Goal: Transaction & Acquisition: Purchase product/service

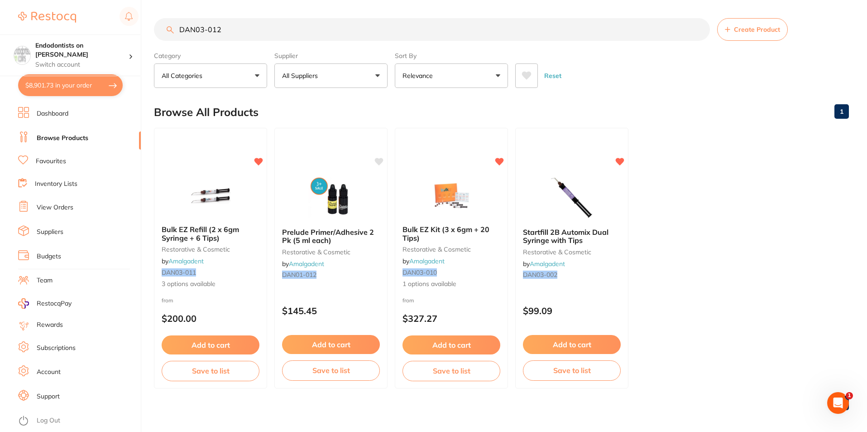
scroll to position [3125, 0]
click at [65, 84] on button "$8,901.73 in your order" at bounding box center [70, 85] width 105 height 22
checkbox input "true"
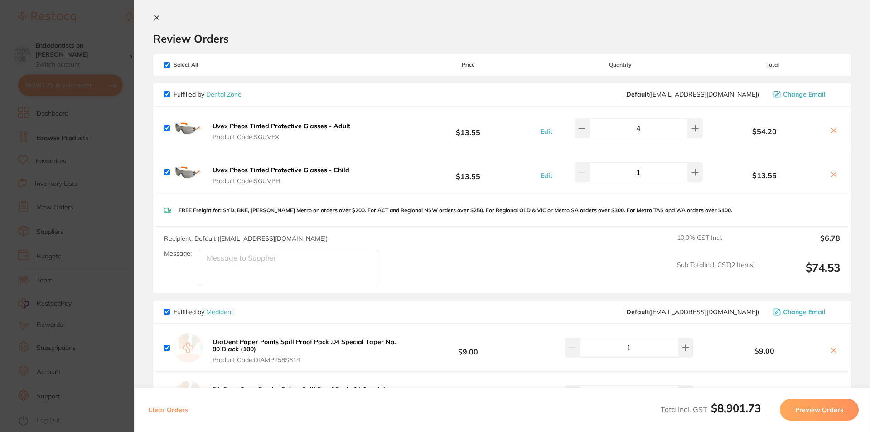
scroll to position [0, 0]
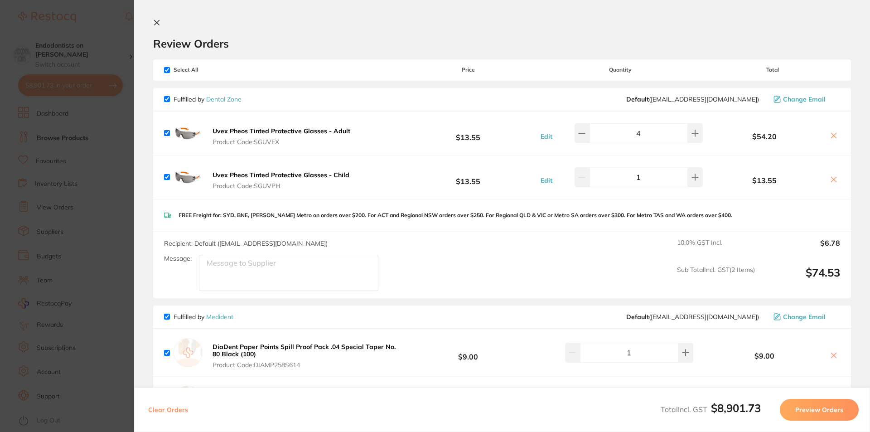
click at [258, 351] on button "DiaDent Paper Points Spill Proof Pack .04 Special Taper No. 80 Black (100) Prod…" at bounding box center [305, 355] width 191 height 26
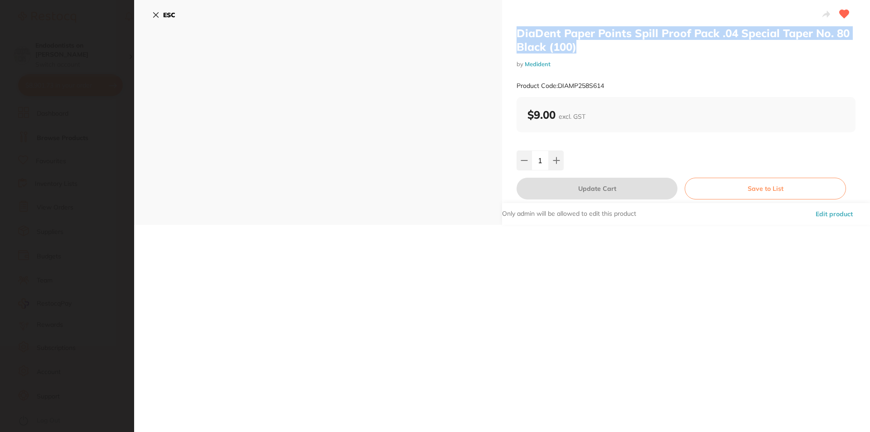
drag, startPoint x: 527, startPoint y: 44, endPoint x: 510, endPoint y: 35, distance: 19.7
click at [510, 35] on div "DiaDent Paper Points Spill Proof Pack .04 Special Taper No. 80 Black (100) by M…" at bounding box center [686, 112] width 368 height 225
copy h2 "DiaDent Paper Points Spill Proof Pack .04 Special Taper No. 80 Black (100)"
click at [157, 13] on icon at bounding box center [155, 14] width 7 height 7
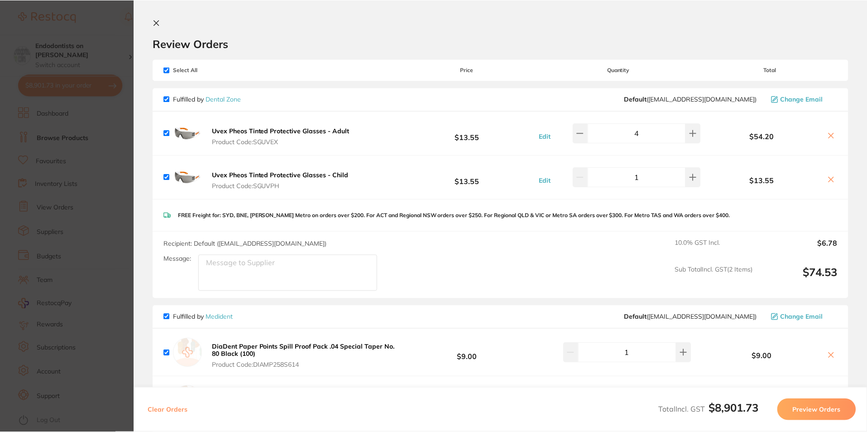
scroll to position [2, 0]
drag, startPoint x: 86, startPoint y: 174, endPoint x: 155, endPoint y: 27, distance: 162.7
click at [90, 172] on section "Update RRP Set your pre negotiated price for this item. Item Agreed RRP (excl. …" at bounding box center [433, 216] width 867 height 432
click at [153, 19] on div "$8,901.73 Endodontists on [PERSON_NAME] Switch account Endodontists on [PERSON_…" at bounding box center [433, 214] width 867 height 432
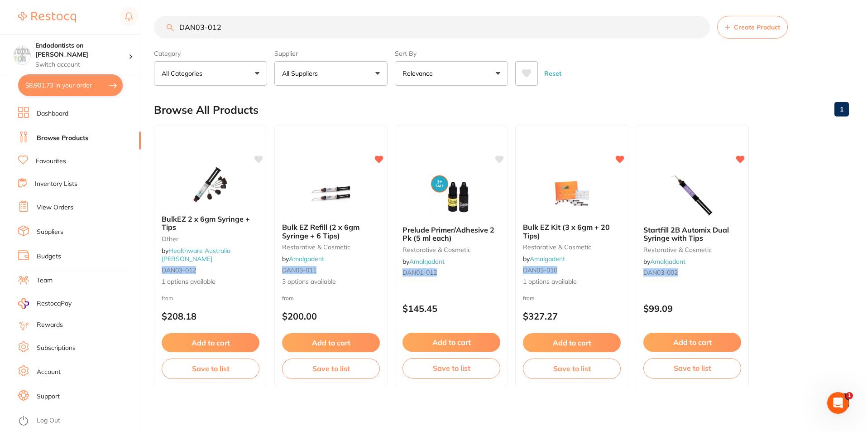
drag, startPoint x: 178, startPoint y: 27, endPoint x: 147, endPoint y: 24, distance: 31.0
click at [147, 24] on div "$8,901.73 Endodontists on [PERSON_NAME] Switch account Endodontists on [PERSON_…" at bounding box center [433, 214] width 867 height 432
paste input "iaDent Paper Points Spill Proof Pack .04 Special Taper No. 80 Black (100)"
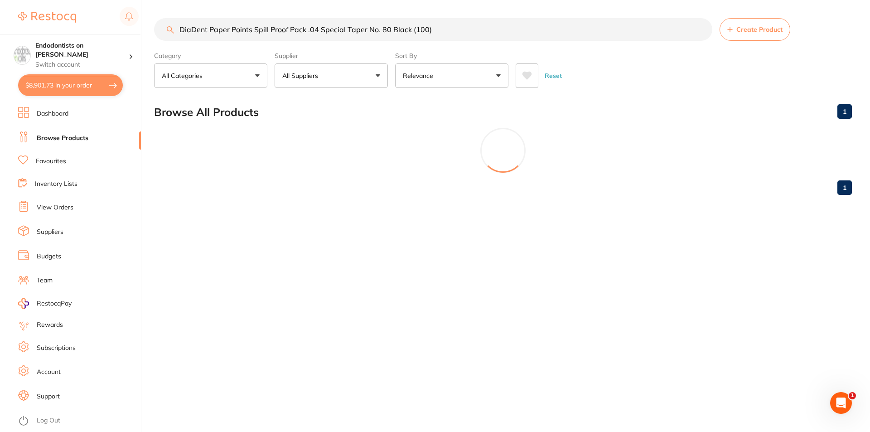
drag, startPoint x: 446, startPoint y: 32, endPoint x: 380, endPoint y: 27, distance: 66.3
click at [380, 27] on input "DiaDent Paper Points Spill Proof Pack .04 Special Taper No. 80 Black (100)" at bounding box center [433, 29] width 558 height 23
type input "DiaDent Paper Points Spill Proof Pack .04 Special Taper No. 35"
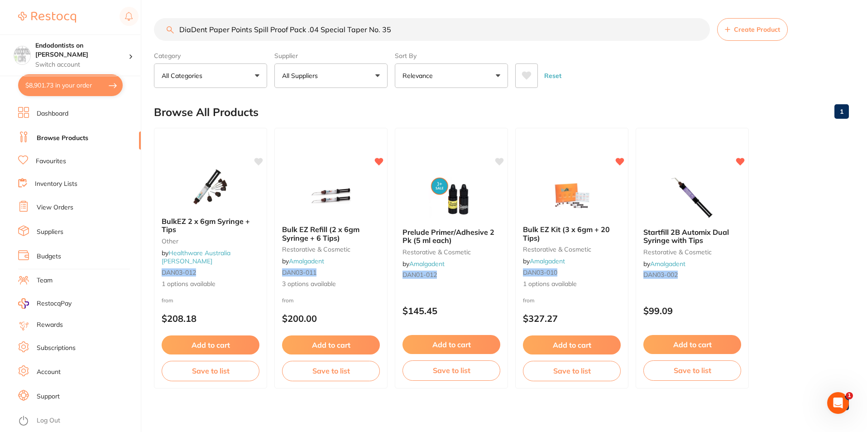
drag, startPoint x: 417, startPoint y: 29, endPoint x: 25, endPoint y: 0, distance: 393.3
click at [25, 0] on div "$8,901.73 Endodontists on [PERSON_NAME] Switch account Endodontists on [PERSON_…" at bounding box center [433, 216] width 867 height 432
click at [52, 110] on link "Dashboard" at bounding box center [53, 113] width 32 height 9
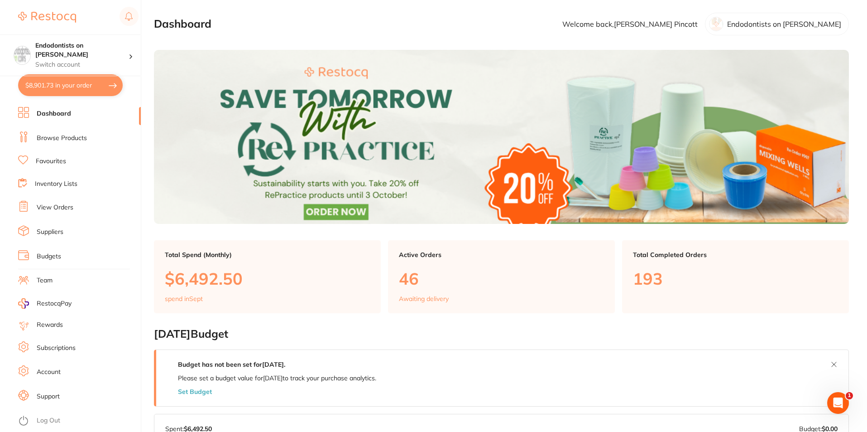
click at [64, 139] on link "Browse Products" at bounding box center [62, 138] width 50 height 9
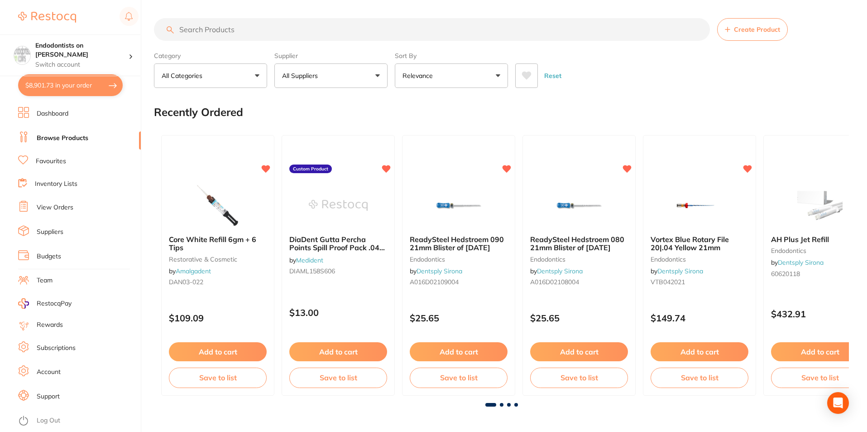
click at [200, 30] on input "search" at bounding box center [432, 29] width 556 height 23
paste input "DiaDent Paper Points Spill Proof Pack .04 Special Taper No. 35"
type input "DiaDent Paper Points Spill Proof Pack .04 Special Taper No. 35"
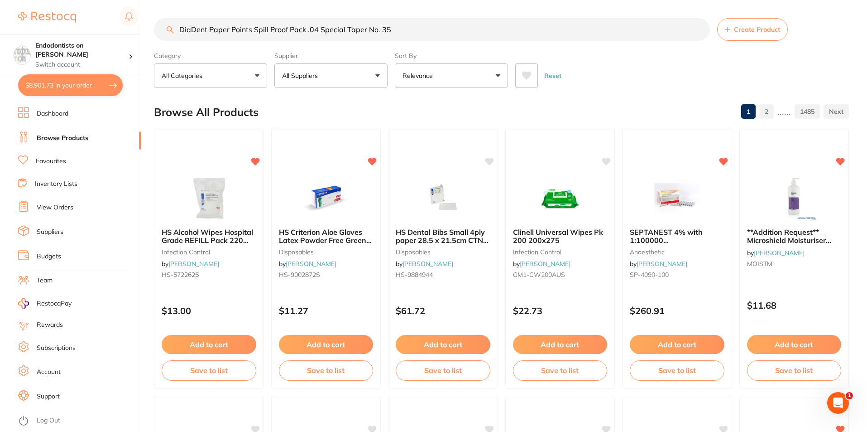
click at [49, 159] on link "Favourites" at bounding box center [51, 161] width 30 height 9
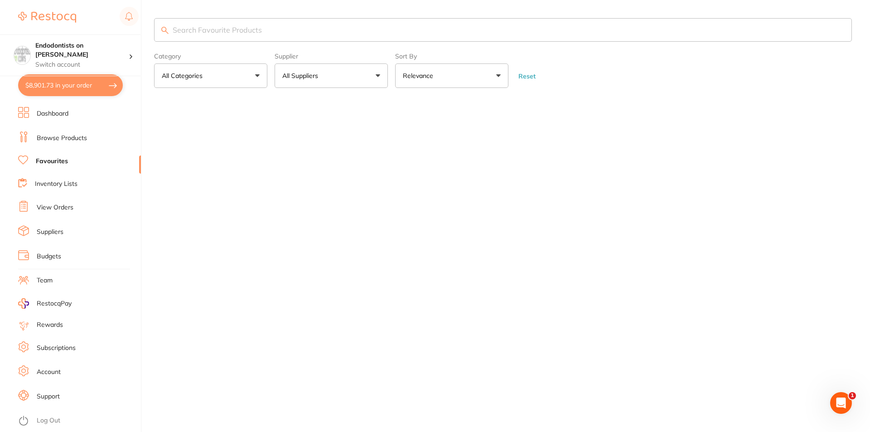
click at [374, 75] on button "All Suppliers" at bounding box center [330, 75] width 113 height 24
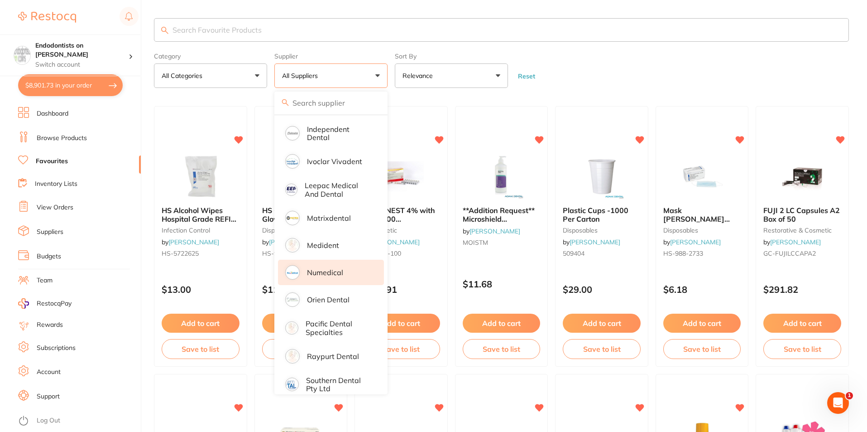
scroll to position [408, 0]
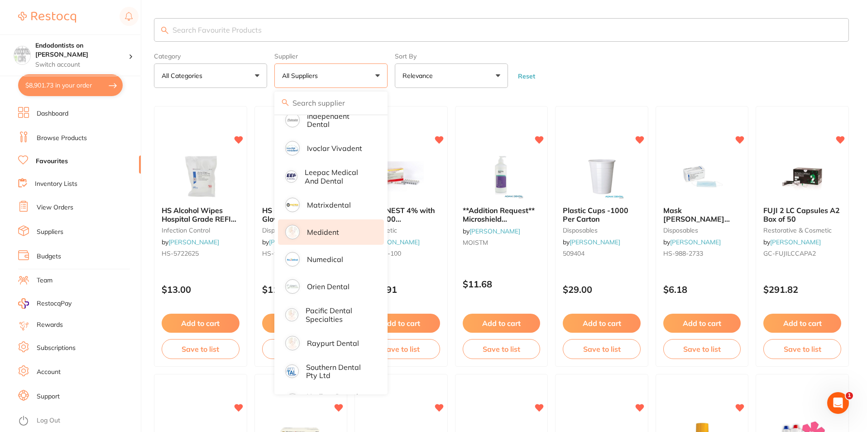
click at [320, 228] on p "Medident" at bounding box center [323, 232] width 32 height 8
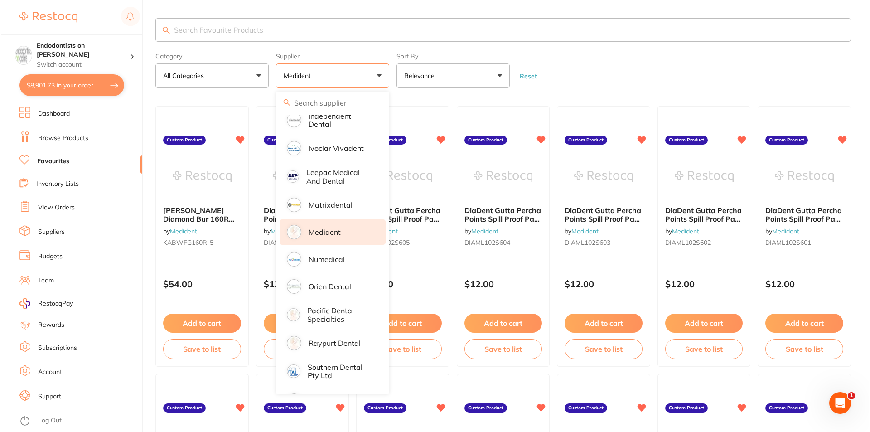
scroll to position [0, 0]
drag, startPoint x: 601, startPoint y: 71, endPoint x: 601, endPoint y: 92, distance: 21.3
click at [601, 71] on form "Category All Categories All Categories endodontics Clear Category false All Cat…" at bounding box center [501, 68] width 695 height 39
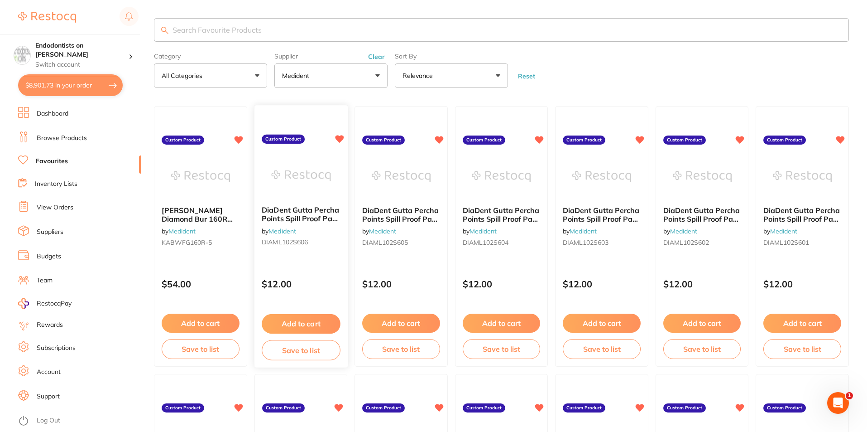
click at [316, 193] on img at bounding box center [300, 176] width 59 height 46
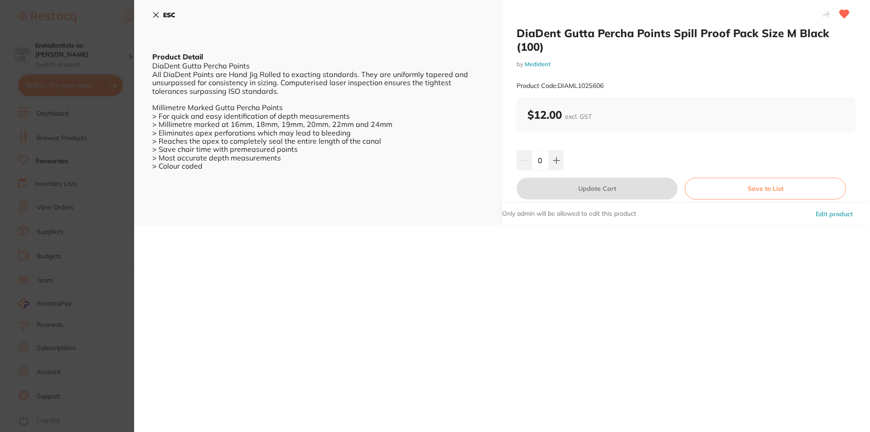
click at [157, 15] on icon at bounding box center [155, 14] width 7 height 7
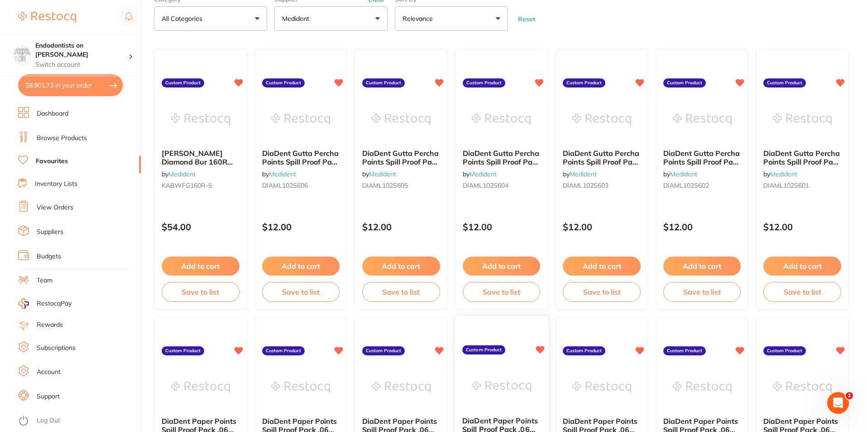
scroll to position [47, 0]
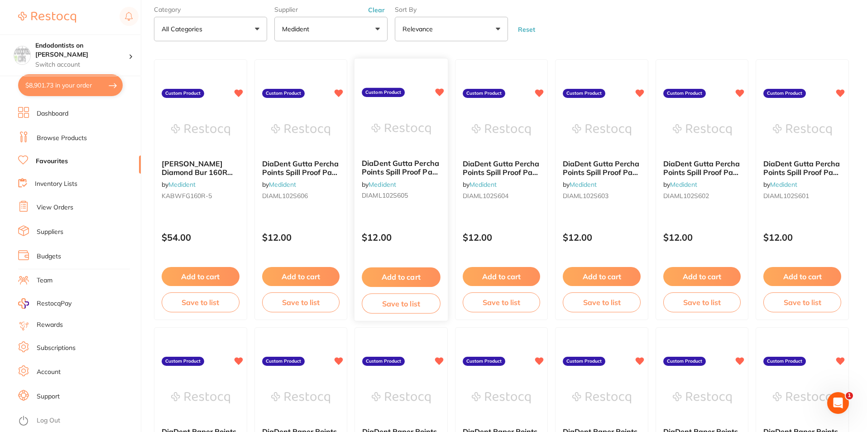
click at [410, 156] on div "DiaDent Gutta Percha Points Spill Proof Pack Size FM Green (100) by Medident DI…" at bounding box center [401, 181] width 93 height 58
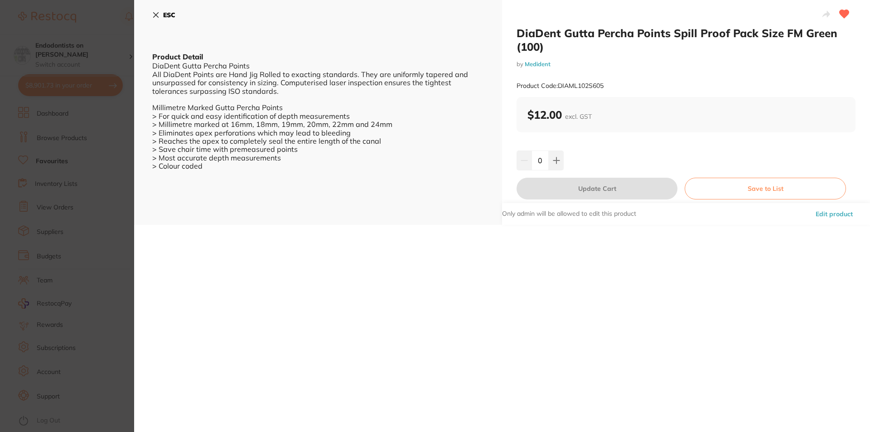
click at [158, 13] on icon at bounding box center [156, 15] width 5 height 5
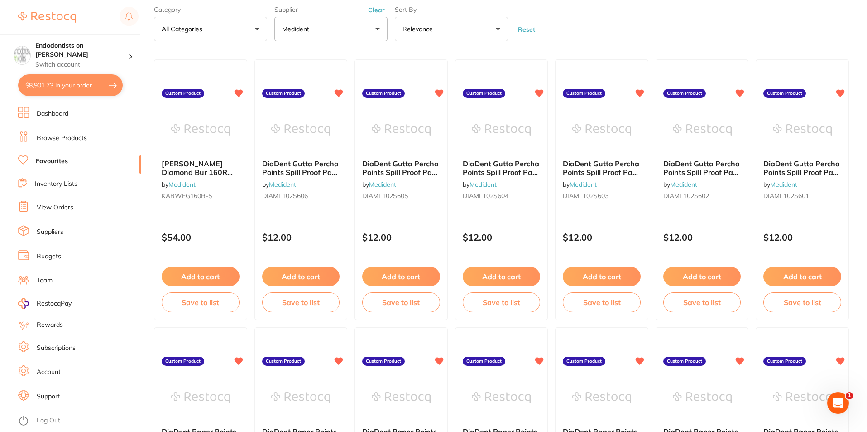
click at [720, 164] on span "DiaDent Gutta Percha Points Spill Proof Pack Size FF Yellow (100)" at bounding box center [702, 172] width 77 height 26
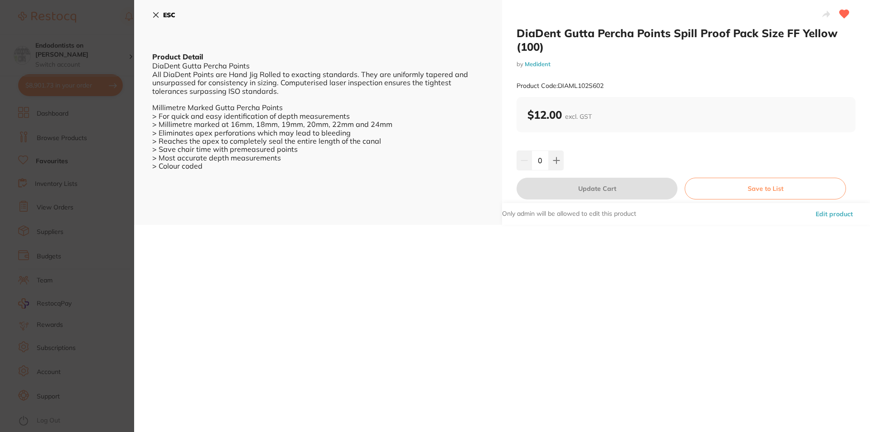
drag, startPoint x: 154, startPoint y: 10, endPoint x: 193, endPoint y: 20, distance: 40.3
click at [154, 10] on button "ESC" at bounding box center [163, 14] width 23 height 15
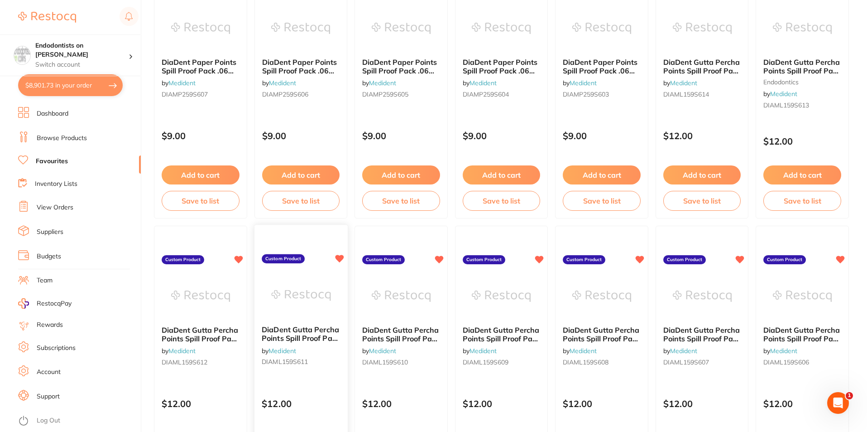
scroll to position [771, 0]
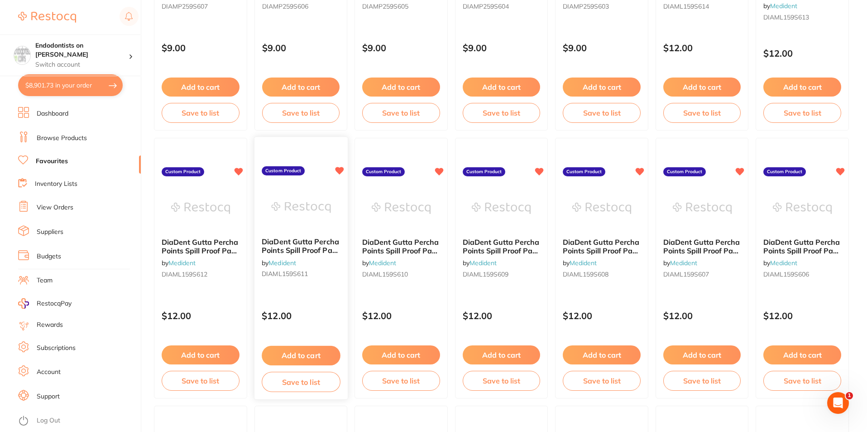
click at [304, 237] on div "DiaDent Gutta Percha Points Spill Proof Pack .06 Special Taper No. 55 Red (60) …" at bounding box center [301, 260] width 93 height 58
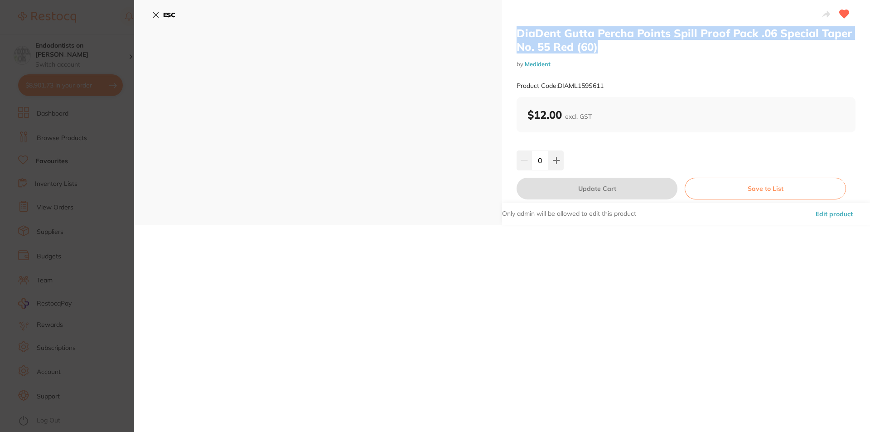
drag, startPoint x: 611, startPoint y: 46, endPoint x: 496, endPoint y: 35, distance: 115.6
click at [496, 35] on div "DiaDent Gutta Percha Points Spill Proof Pack .06 Special Taper No. 55 Red (60) …" at bounding box center [502, 112] width 736 height 225
copy div "DiaDent Gutta Percha Points Spill Proof Pack .06 Special Taper No. 55 Red (60)"
click at [159, 14] on button "ESC" at bounding box center [163, 14] width 23 height 15
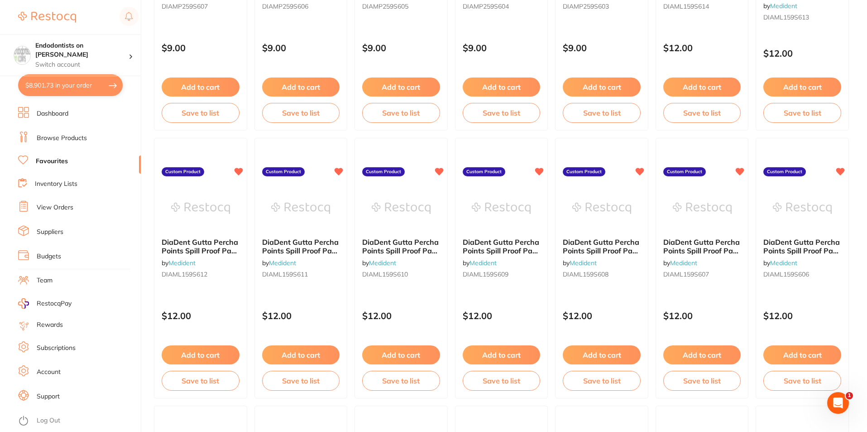
click at [74, 134] on link "Browse Products" at bounding box center [62, 138] width 50 height 9
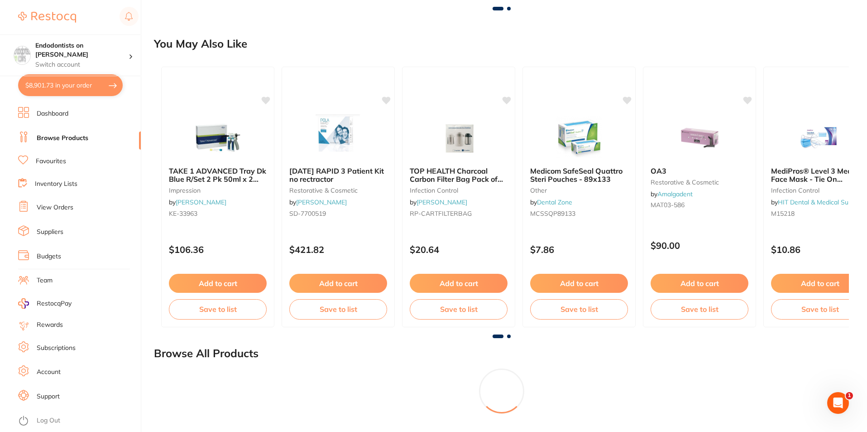
click at [73, 141] on link "Browse Products" at bounding box center [63, 138] width 52 height 9
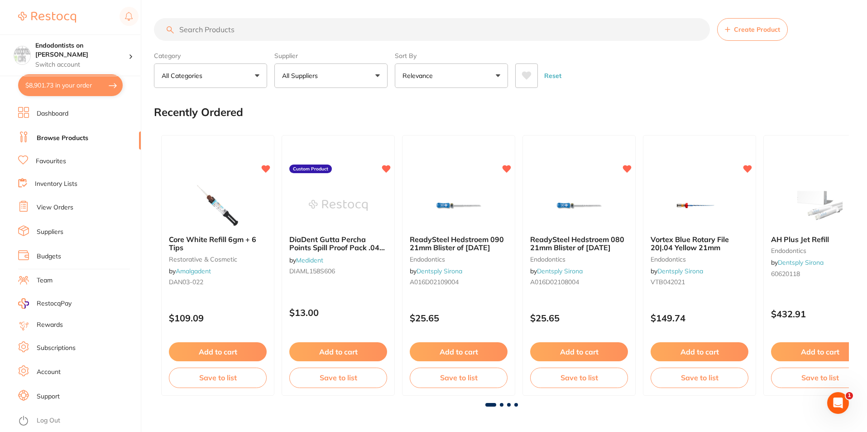
click at [213, 28] on input "search" at bounding box center [432, 29] width 556 height 23
paste input "DiaDent Gutta Percha Points Spill Proof Pack .06 Special Taper No. 55 Red (60)"
click at [346, 29] on input "DiaDent Gutta Percha Points Spill Proof Pack .06 Special Taper No. 55 Red (60)" at bounding box center [432, 29] width 556 height 23
click at [346, 30] on input "DiaDent Gutta Percha Points Spill Proof Pack .06 Special Taper No. 55 Red (60)" at bounding box center [432, 29] width 556 height 23
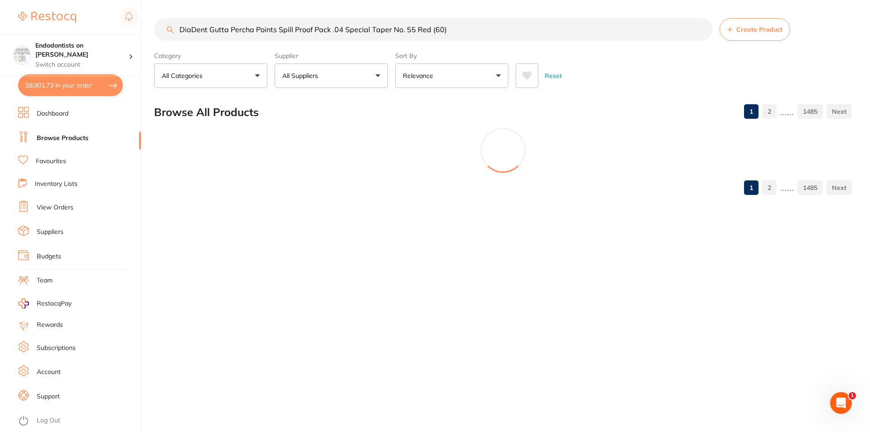
drag, startPoint x: 473, startPoint y: 32, endPoint x: 411, endPoint y: 31, distance: 62.5
click at [411, 31] on input "DiaDent Gutta Percha Points Spill Proof Pack .04 Special Taper No. 55 Red (60)" at bounding box center [433, 29] width 558 height 23
type input "DiaDent Gutta Percha Points Spill Proof Pack .04 Special Taper No. 35"
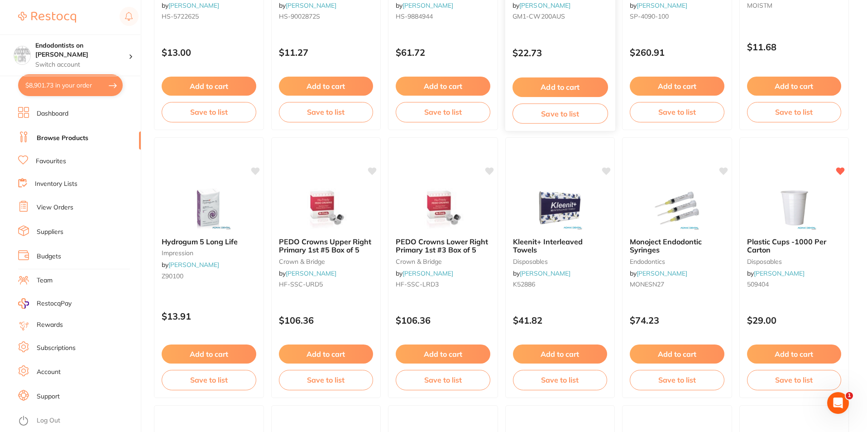
scroll to position [272, 0]
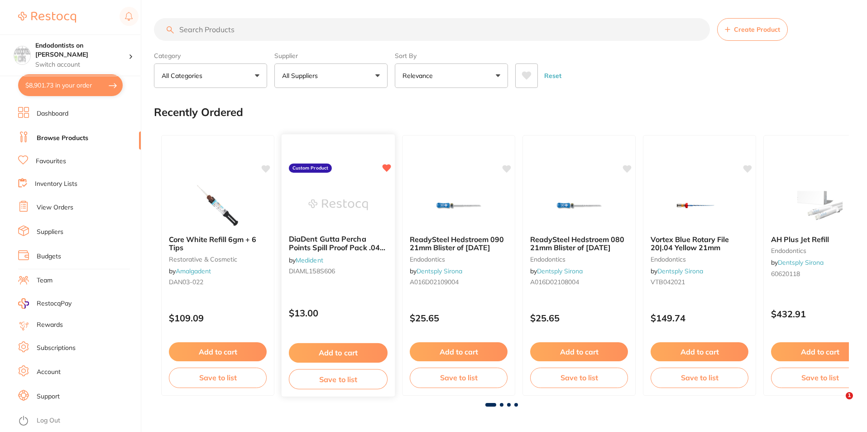
click at [354, 227] on div "DiaDent Gutta Percha Points Spill Proof Pack .04 Special Taper No. 30 Blue (60)…" at bounding box center [338, 256] width 113 height 58
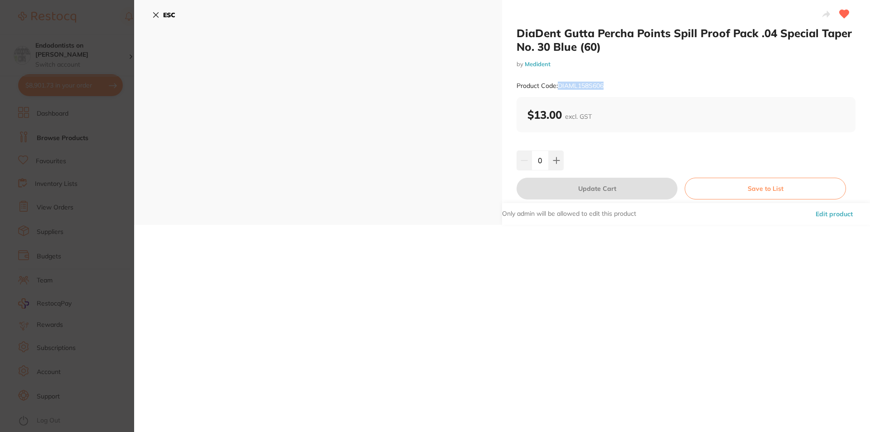
drag, startPoint x: 595, startPoint y: 86, endPoint x: 558, endPoint y: 86, distance: 37.1
click at [558, 86] on div "Product Code: DIAML158S606" at bounding box center [685, 86] width 339 height 22
copy small "DIAML158S606"
click at [160, 14] on button "ESC" at bounding box center [163, 14] width 23 height 15
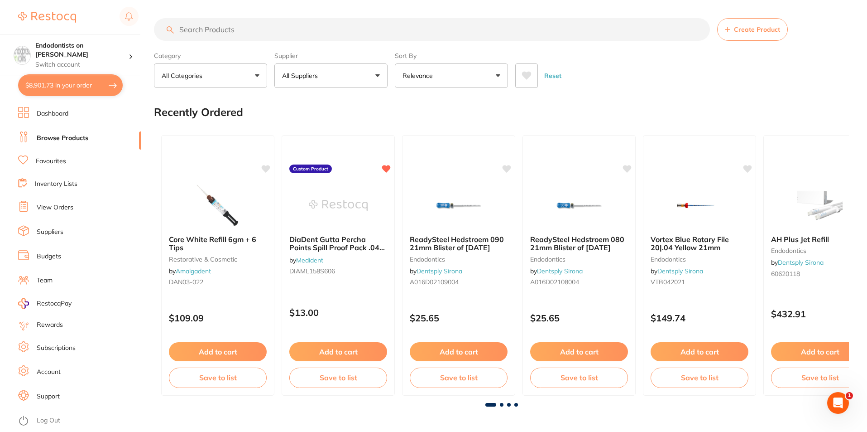
click at [194, 27] on input "search" at bounding box center [432, 29] width 556 height 23
paste input "DIAML158S606"
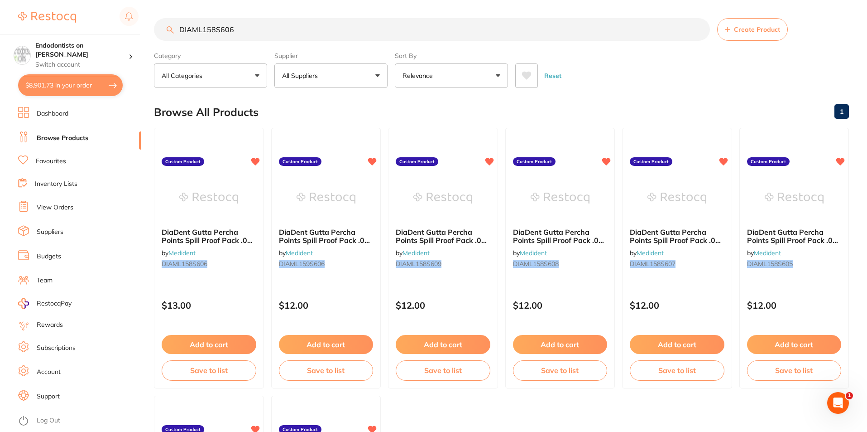
drag, startPoint x: 264, startPoint y: 37, endPoint x: 92, endPoint y: 29, distance: 172.3
click at [92, 29] on div "$8,901.73 Endodontists on Collins Switch account Endodontists on Collins $8,901…" at bounding box center [433, 216] width 867 height 432
paste input "iaDent Paper Points Spill Proof Pack .04 Special Taper No. 35 Green (100)"
type input "DiaDent Paper Points Spill Proof Pack .04 Special Taper No. 35 Green (100)"
click at [183, 224] on div "DiaDent Gutta Percha Points Spill Proof Pack .04 Special Taper No. 30 Blue (60)…" at bounding box center [209, 249] width 110 height 58
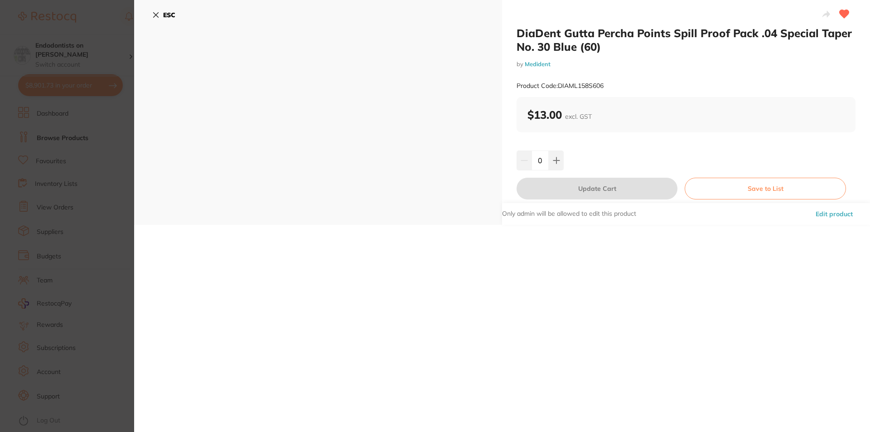
click at [157, 14] on icon at bounding box center [156, 15] width 5 height 5
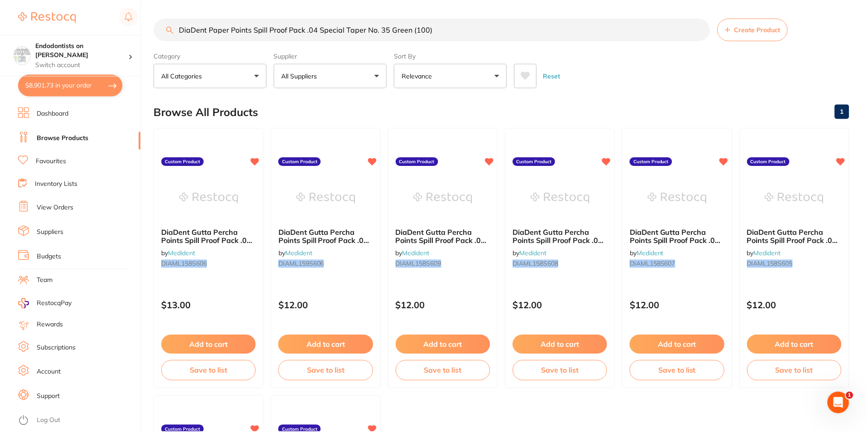
scroll to position [0, 0]
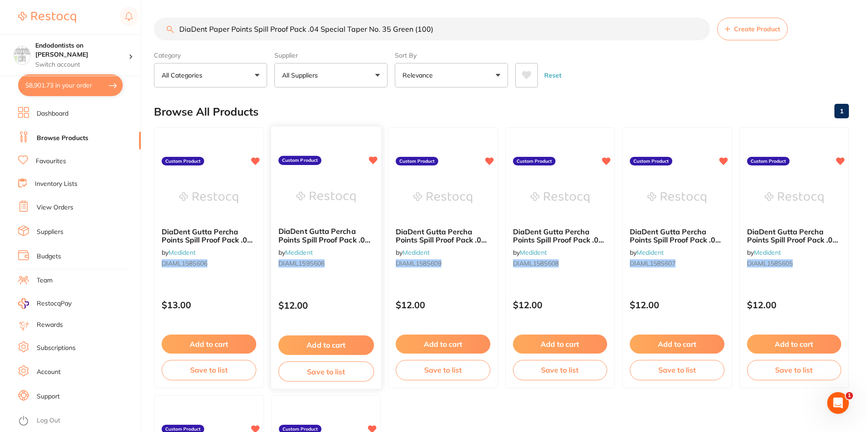
click at [332, 212] on img at bounding box center [325, 197] width 59 height 46
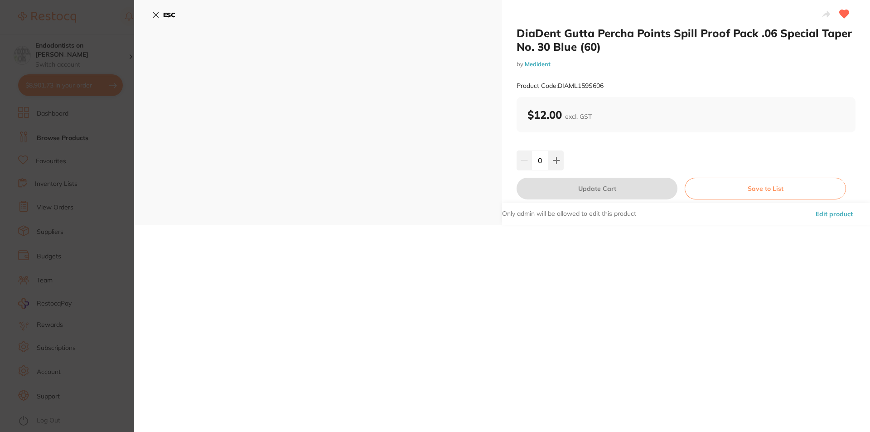
click at [106, 135] on section "DiaDent Gutta Percha Points Spill Proof Pack .06 Special Taper No. 30 Blue (60)…" at bounding box center [435, 216] width 870 height 432
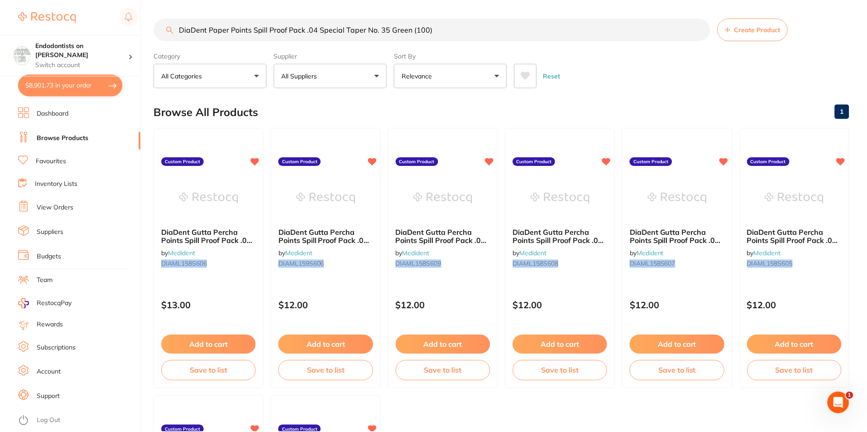
scroll to position [0, 0]
click at [421, 215] on img at bounding box center [443, 197] width 59 height 45
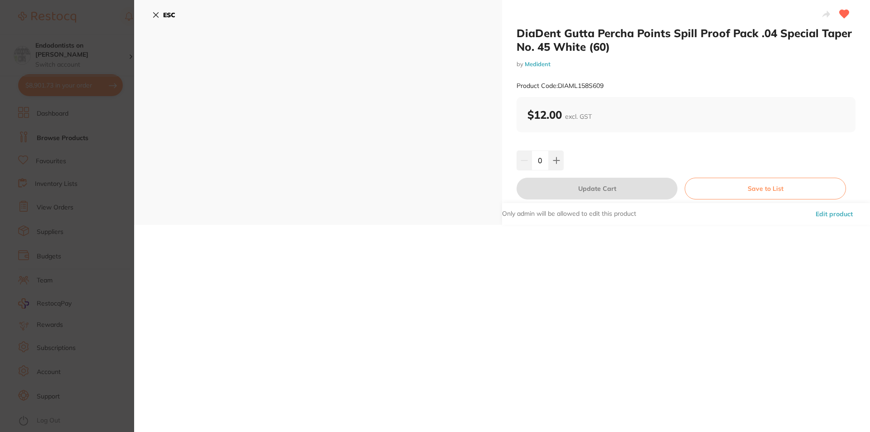
click at [68, 231] on section "DiaDent Gutta Percha Points Spill Proof Pack .04 Special Taper No. 45 White (60…" at bounding box center [435, 216] width 870 height 432
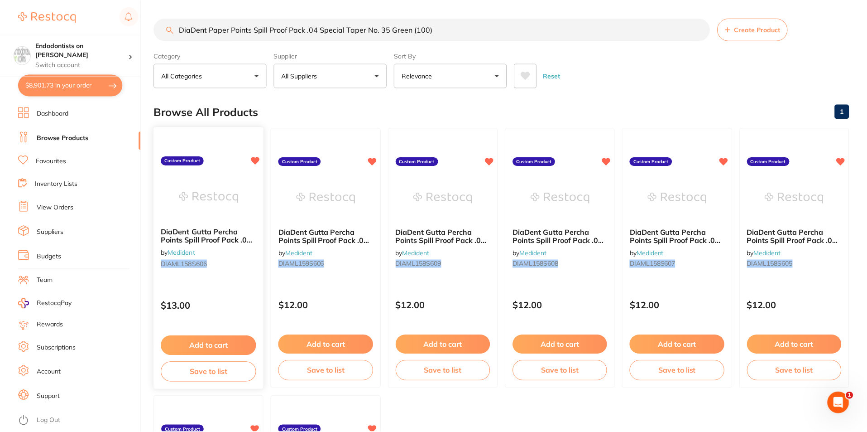
scroll to position [0, 0]
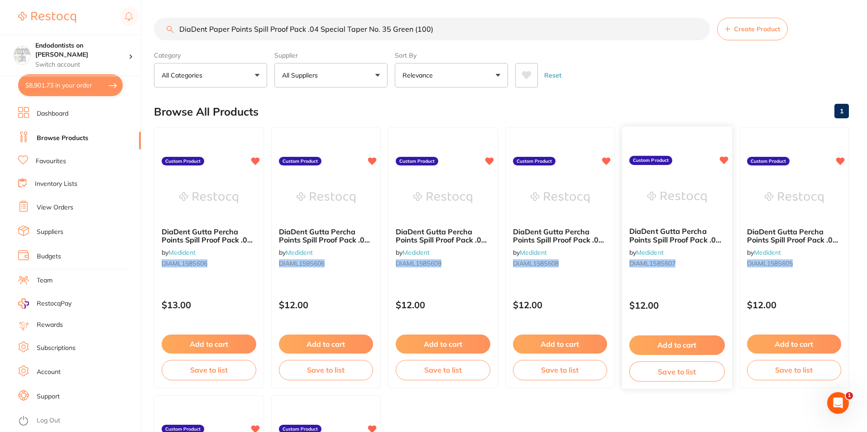
click at [660, 216] on img at bounding box center [677, 197] width 59 height 46
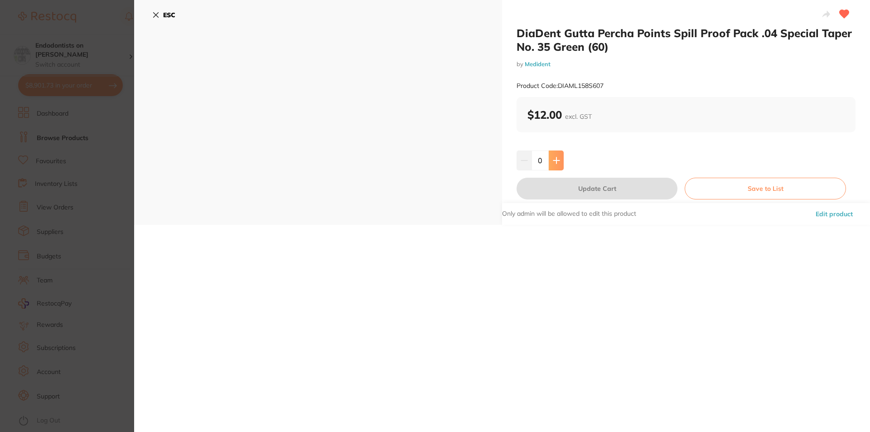
click at [554, 160] on icon at bounding box center [556, 160] width 6 height 6
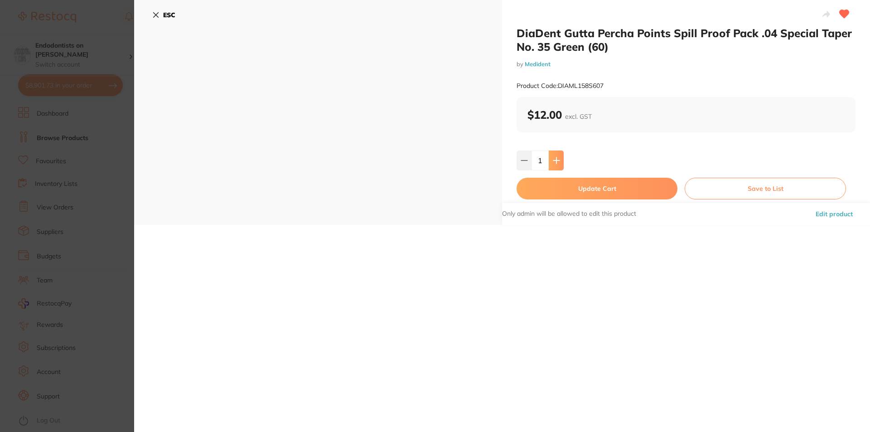
click at [554, 160] on icon at bounding box center [556, 160] width 6 height 6
click at [553, 163] on icon at bounding box center [556, 160] width 7 height 7
type input "3"
click at [564, 186] on button "Update Cart" at bounding box center [596, 189] width 161 height 22
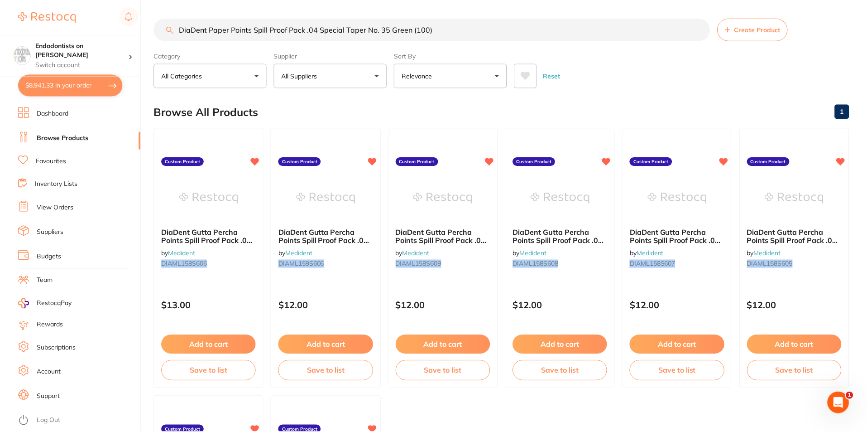
scroll to position [0, 0]
click at [74, 84] on button "$8,941.33 in your order" at bounding box center [70, 85] width 105 height 22
checkbox input "true"
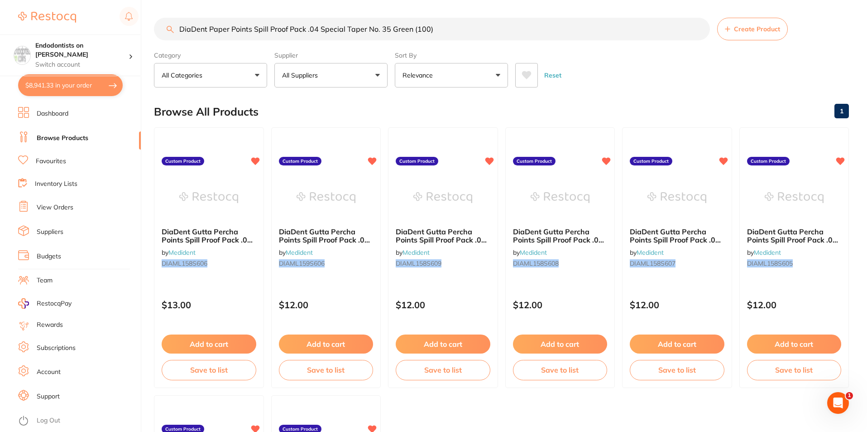
checkbox input "true"
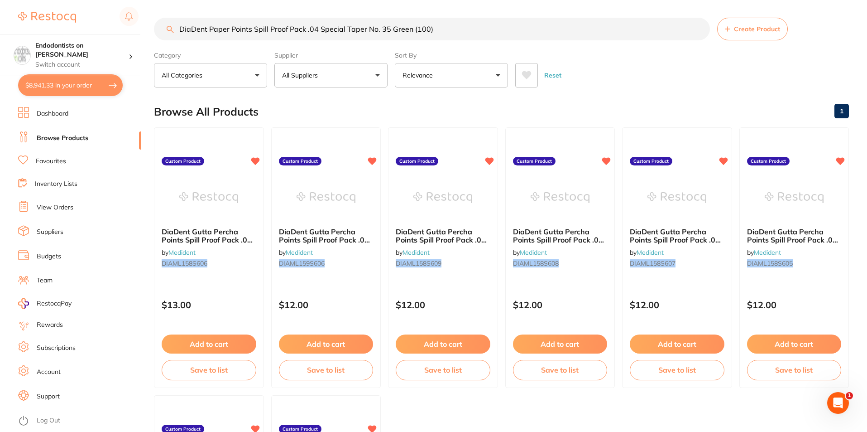
checkbox input "true"
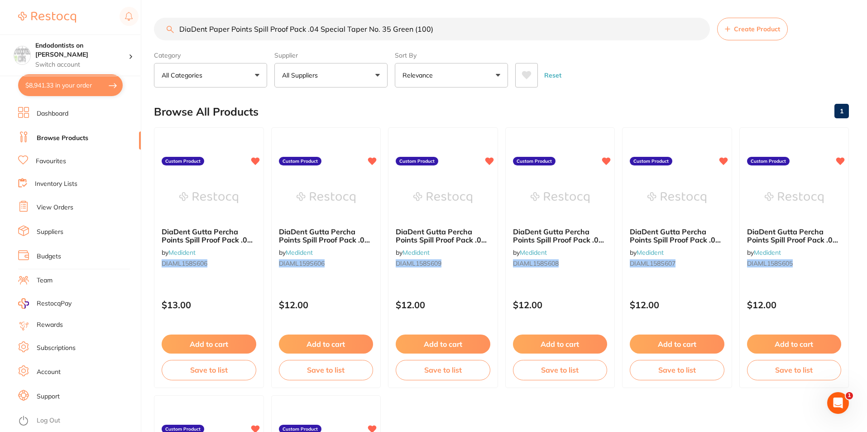
checkbox input "true"
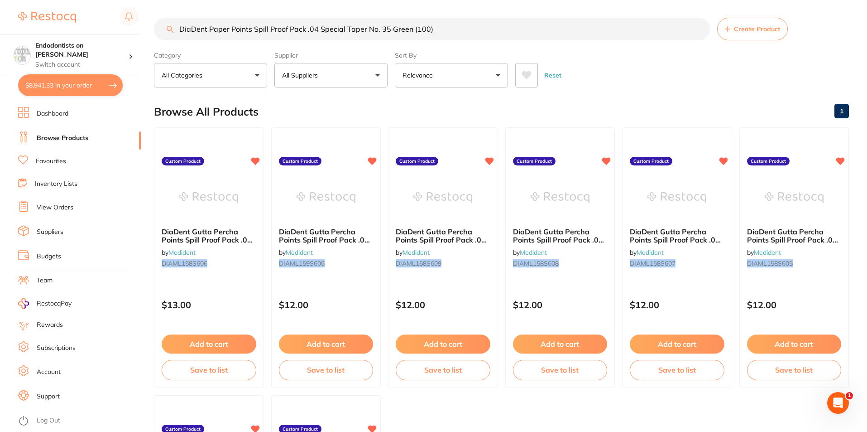
checkbox input "true"
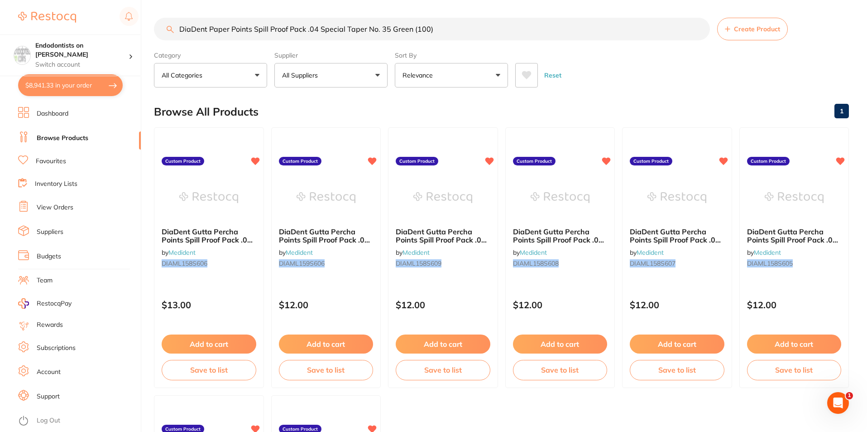
checkbox input "true"
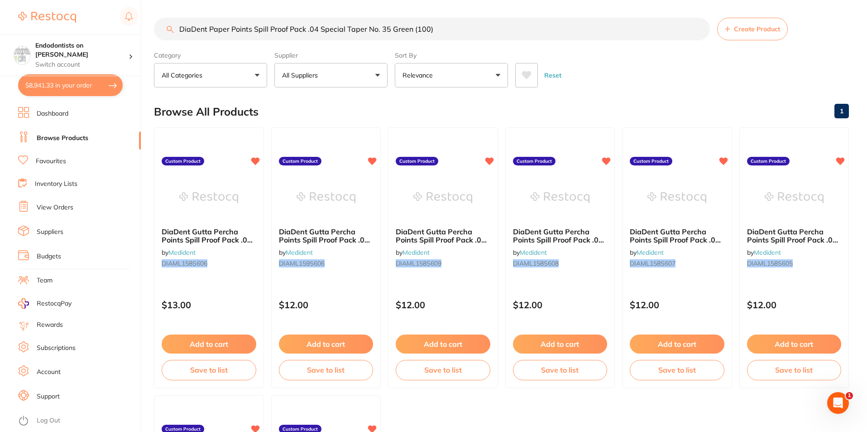
checkbox input "true"
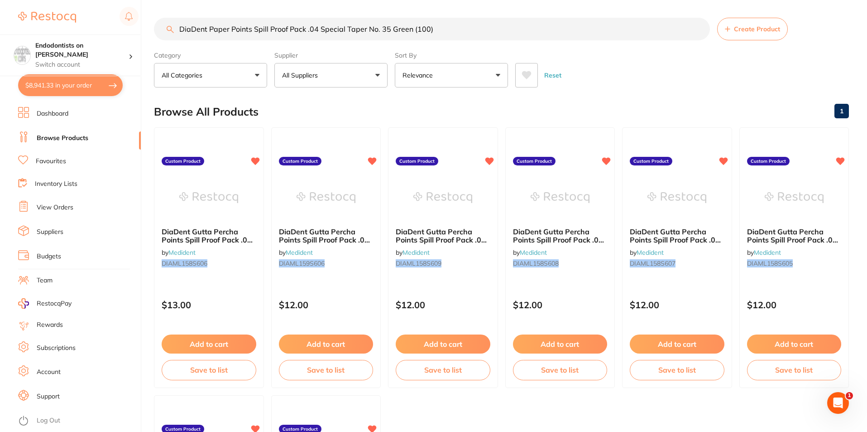
checkbox input "true"
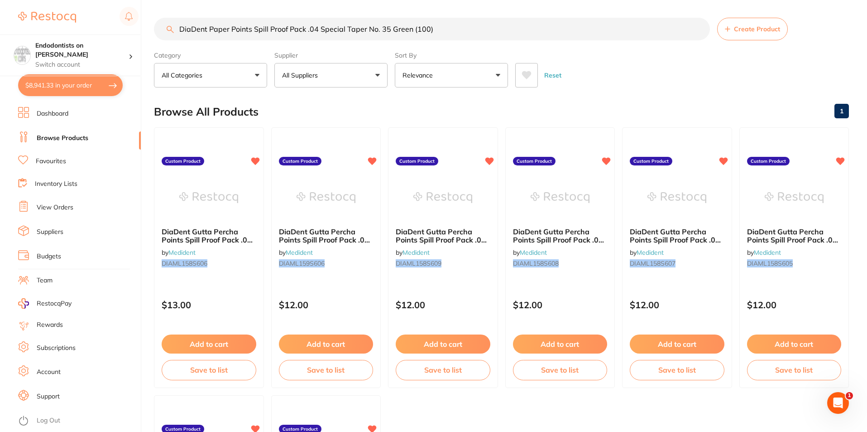
checkbox input "true"
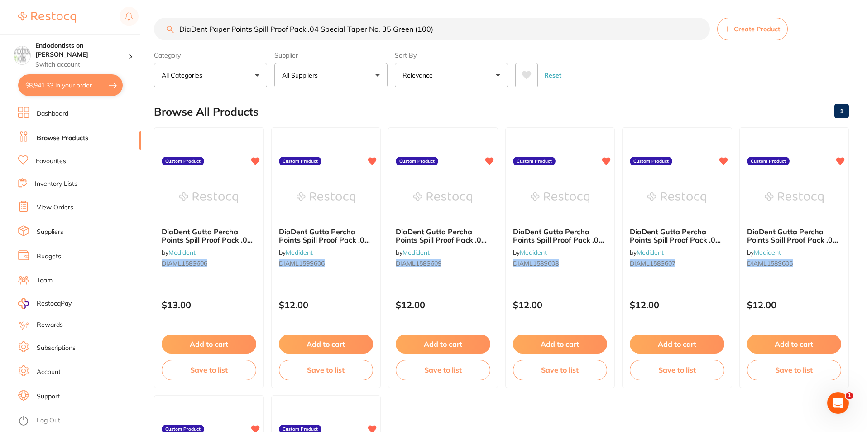
checkbox input "true"
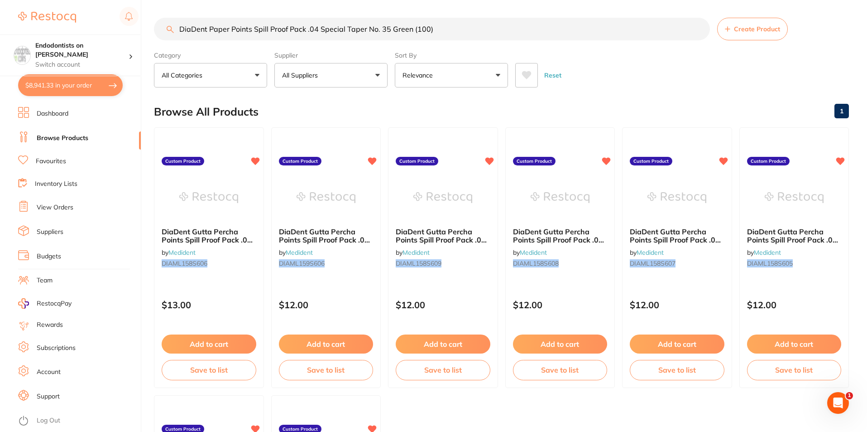
checkbox input "true"
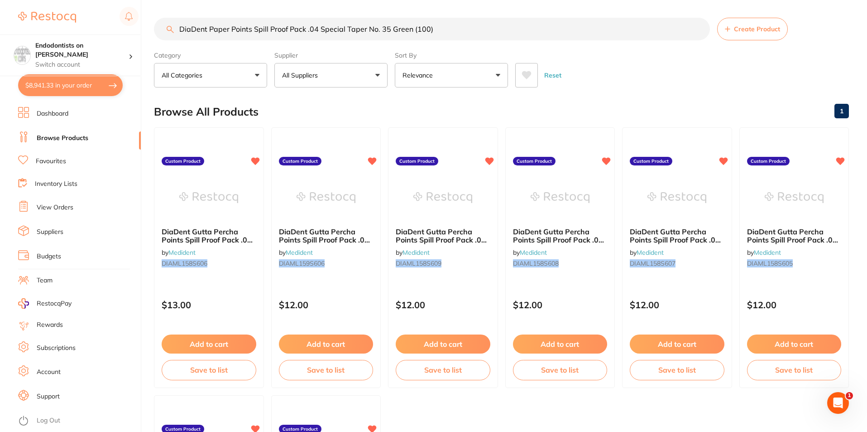
checkbox input "true"
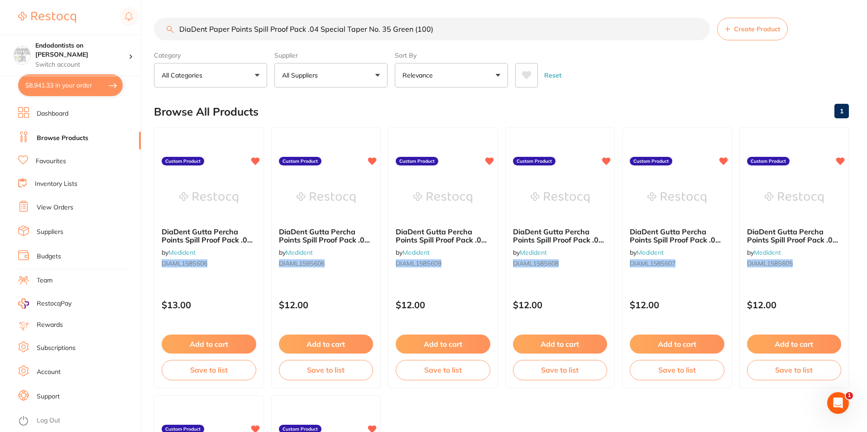
checkbox input "true"
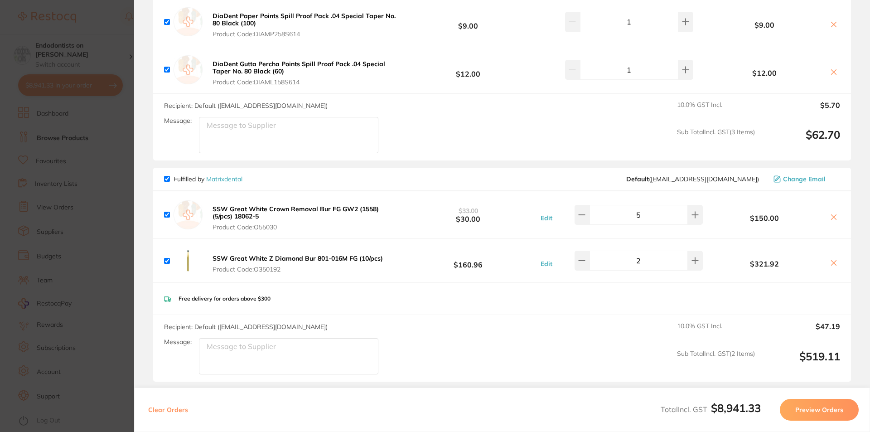
scroll to position [498, 0]
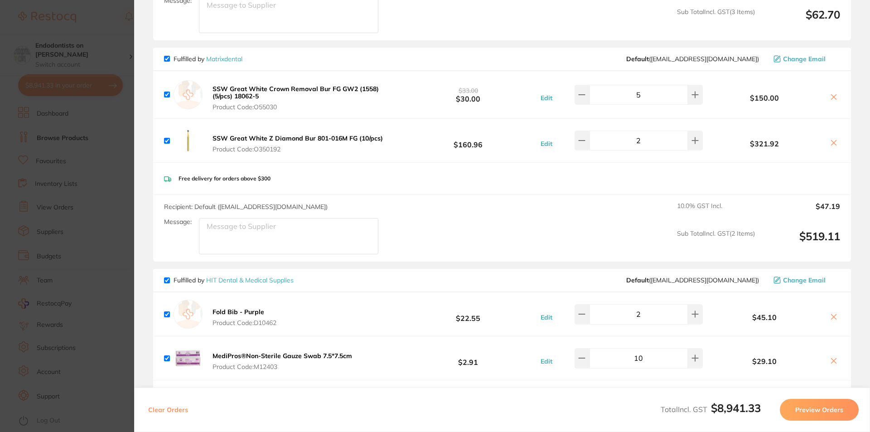
click at [808, 412] on button "Preview Orders" at bounding box center [818, 410] width 79 height 22
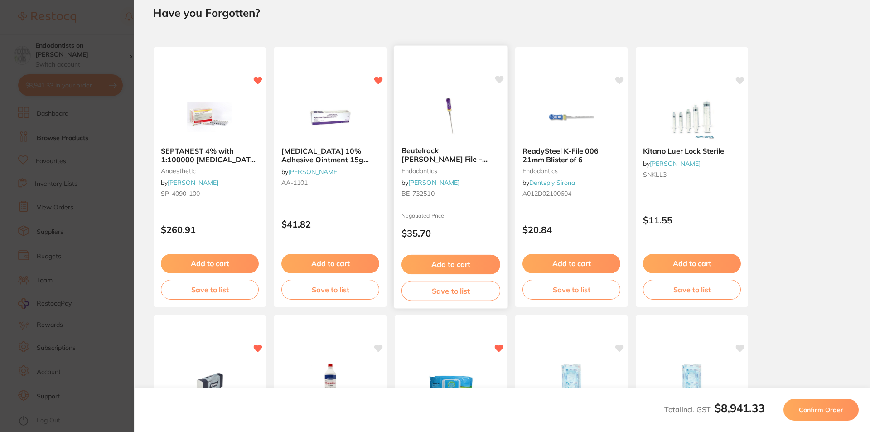
scroll to position [45, 0]
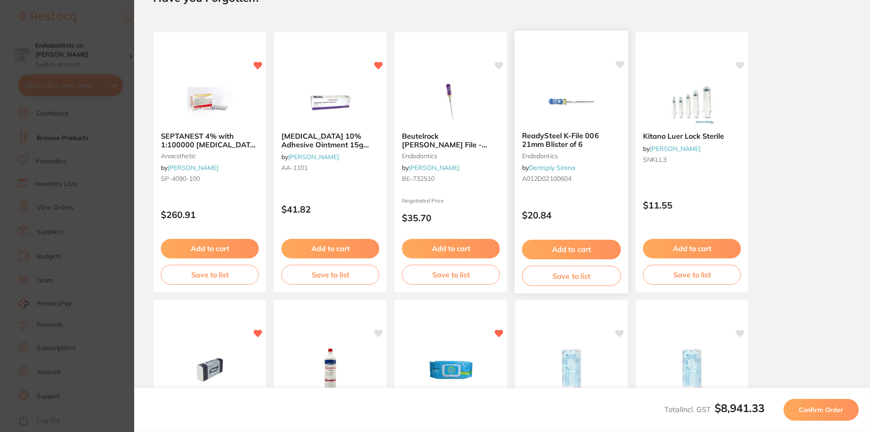
click at [616, 64] on icon at bounding box center [620, 65] width 9 height 8
click at [741, 64] on icon at bounding box center [740, 65] width 9 height 8
click at [499, 65] on icon at bounding box center [499, 65] width 9 height 8
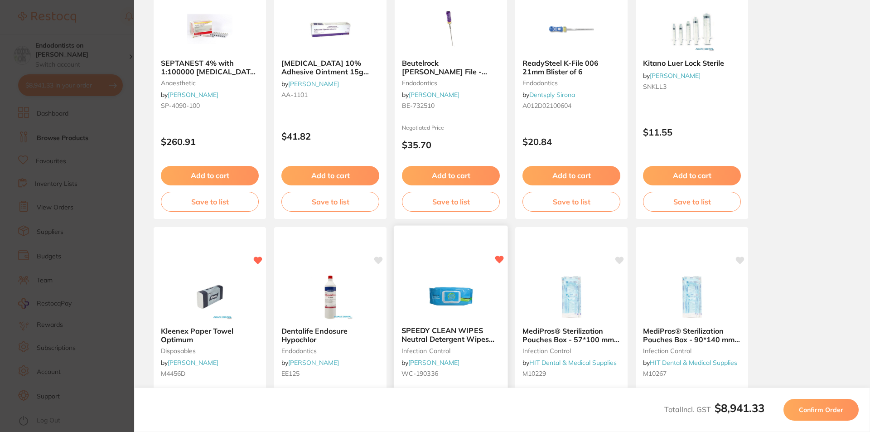
scroll to position [136, 0]
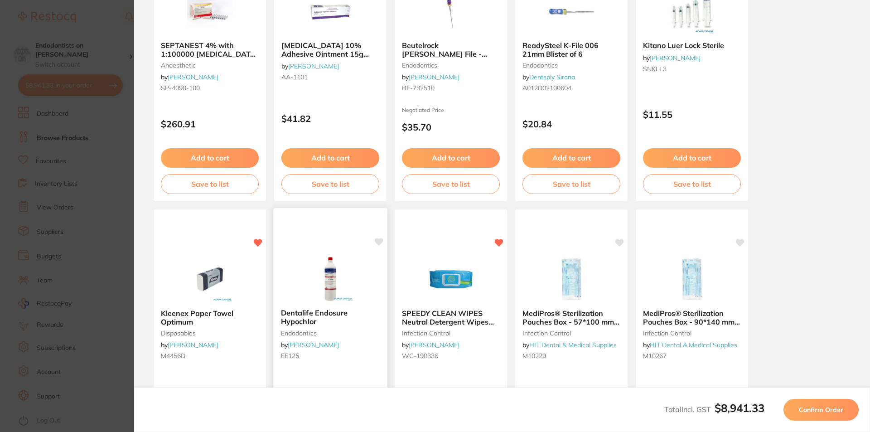
click at [376, 240] on icon at bounding box center [379, 242] width 9 height 8
click at [621, 242] on icon at bounding box center [620, 242] width 9 height 8
click at [741, 242] on icon at bounding box center [740, 242] width 9 height 8
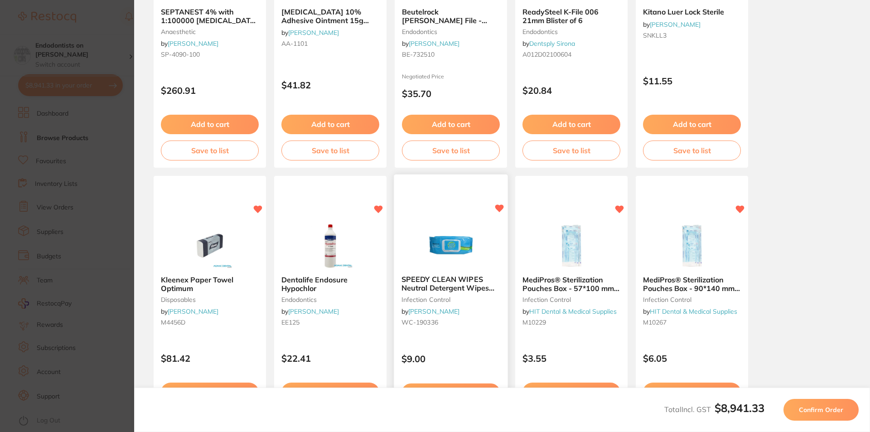
scroll to position [238, 0]
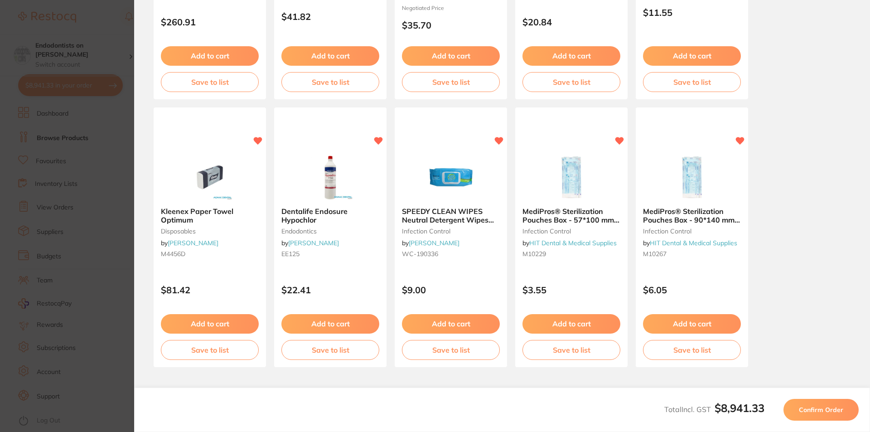
click at [815, 410] on span "Confirm Order" at bounding box center [821, 409] width 44 height 8
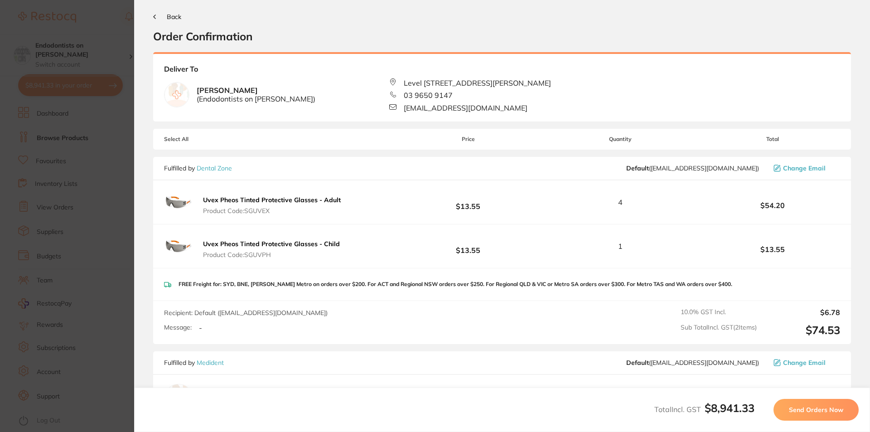
scroll to position [0, 0]
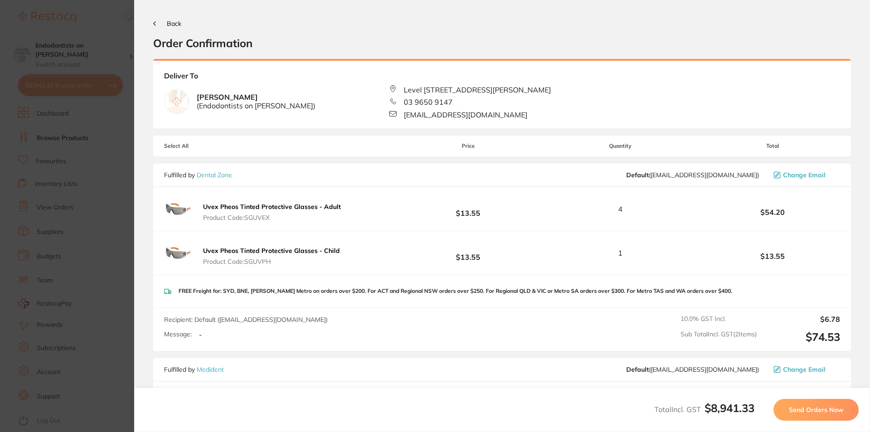
click at [812, 412] on span "Send Orders Now" at bounding box center [816, 409] width 54 height 8
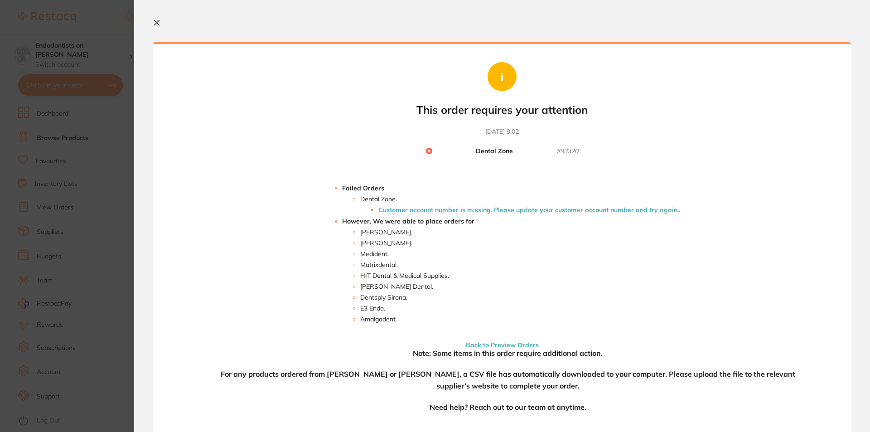
click at [847, 144] on div "Your orders are being processed and we will notify you once we have placed the …" at bounding box center [502, 237] width 698 height 391
click at [99, 271] on section "Update RRP Set your pre negotiated price for this item. Item Agreed RRP (excl. …" at bounding box center [435, 216] width 870 height 432
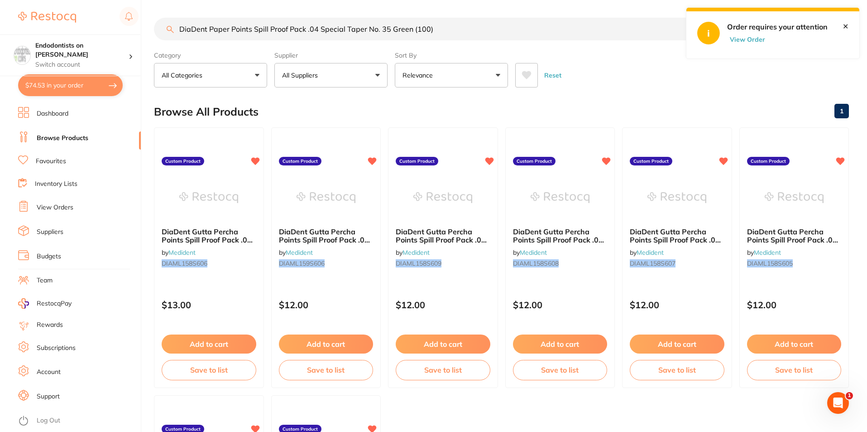
click at [755, 40] on button "View Order" at bounding box center [749, 39] width 45 height 8
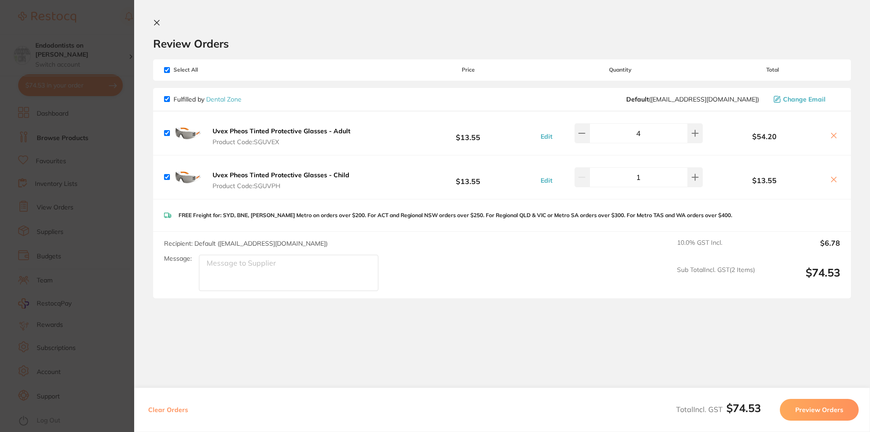
click at [82, 170] on section "Update RRP Set your pre negotiated price for this item. Item Agreed RRP (excl. …" at bounding box center [435, 216] width 870 height 432
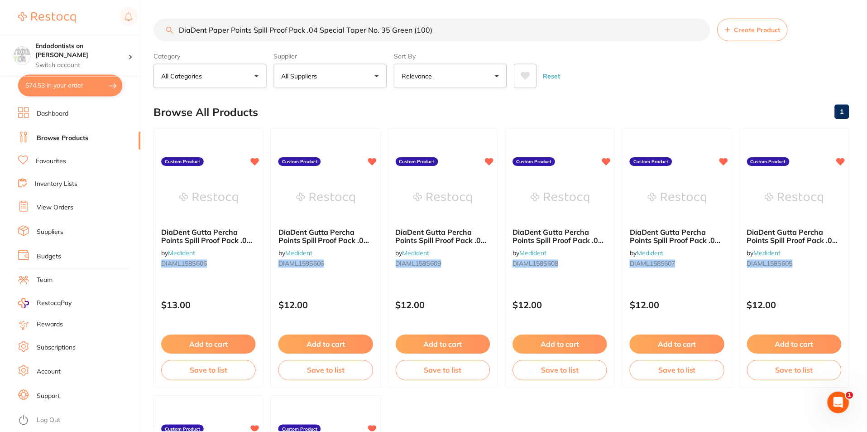
scroll to position [0, 0]
click at [67, 207] on link "View Orders" at bounding box center [55, 207] width 37 height 9
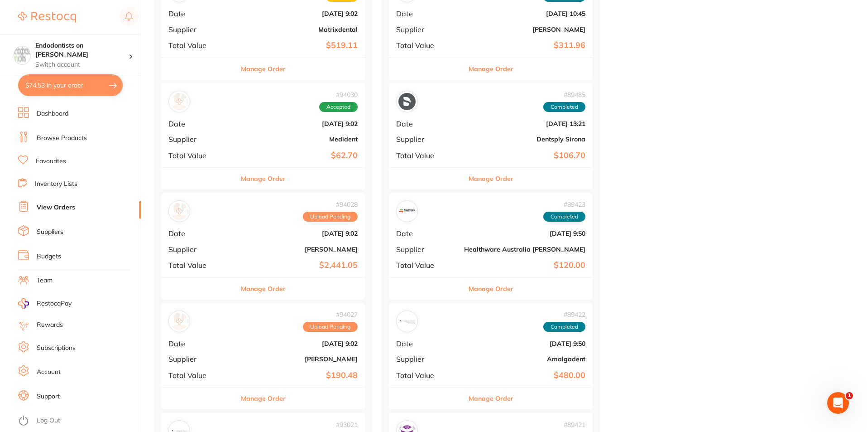
scroll to position [725, 0]
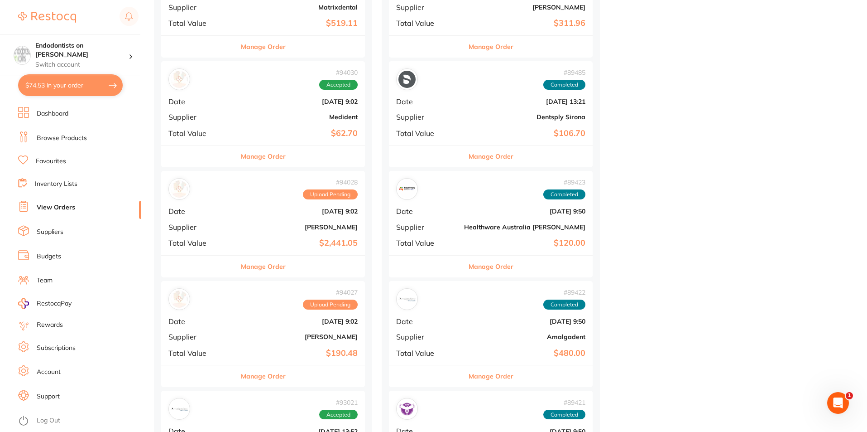
click at [250, 345] on div "# 94027 Upload Pending Date Sept 18 2025, 9:02 Supplier Adam Dental Total Value…" at bounding box center [263, 323] width 204 height 84
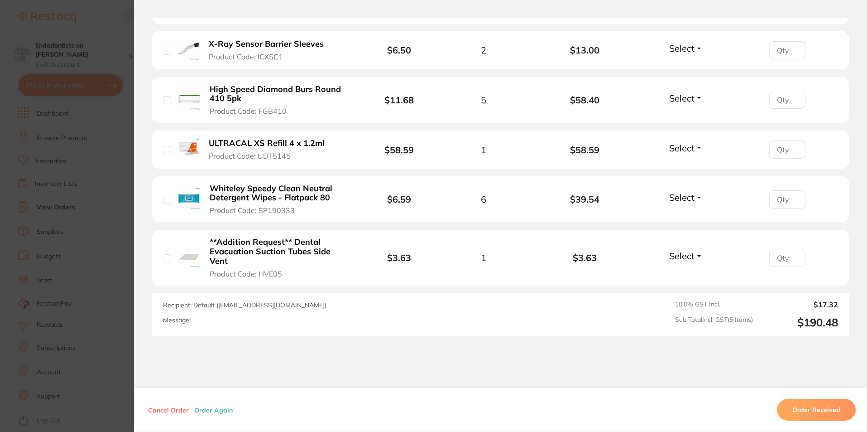
scroll to position [317, 0]
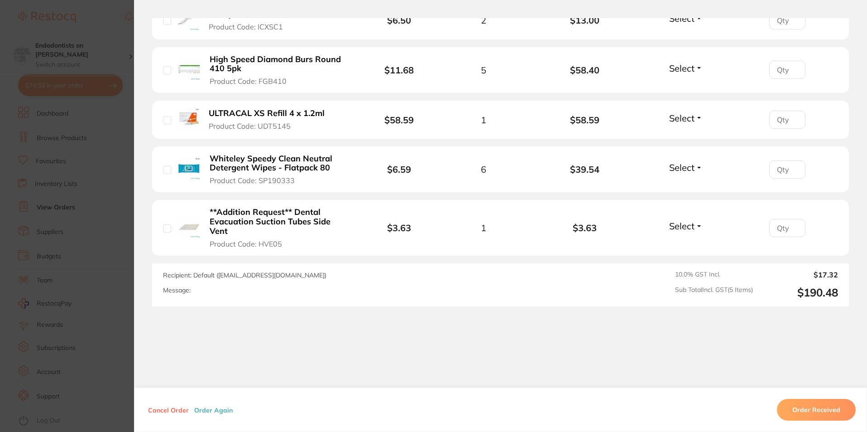
click at [101, 351] on section "Order ID: Restocq- 94027 Order Information Upload Pending Order Date Sept 18 20…" at bounding box center [433, 216] width 867 height 432
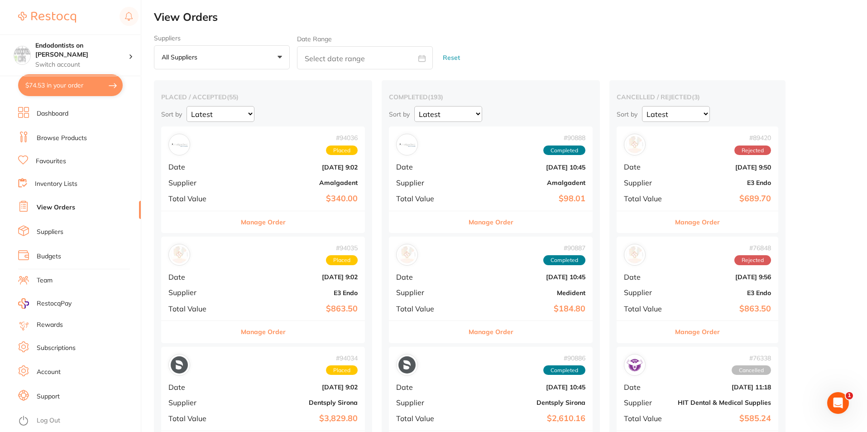
click at [74, 89] on button "$74.53 in your order" at bounding box center [70, 85] width 105 height 22
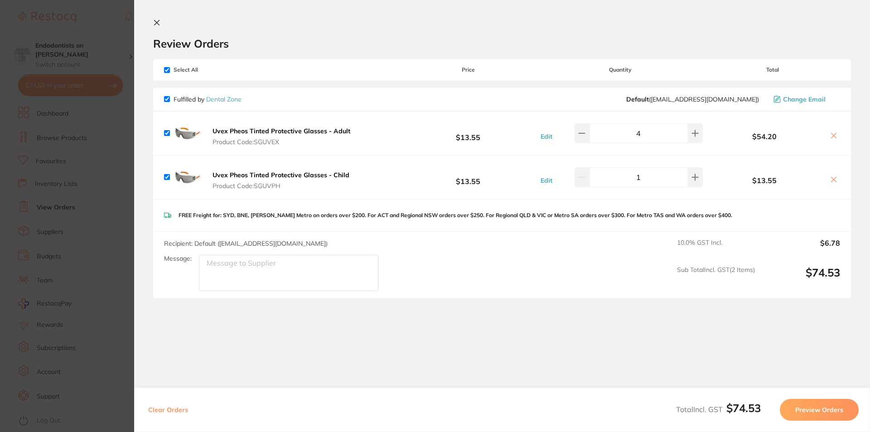
drag, startPoint x: 295, startPoint y: 141, endPoint x: 284, endPoint y: 141, distance: 10.9
click at [284, 141] on span "Product Code: SGUVEX" at bounding box center [281, 141] width 138 height 7
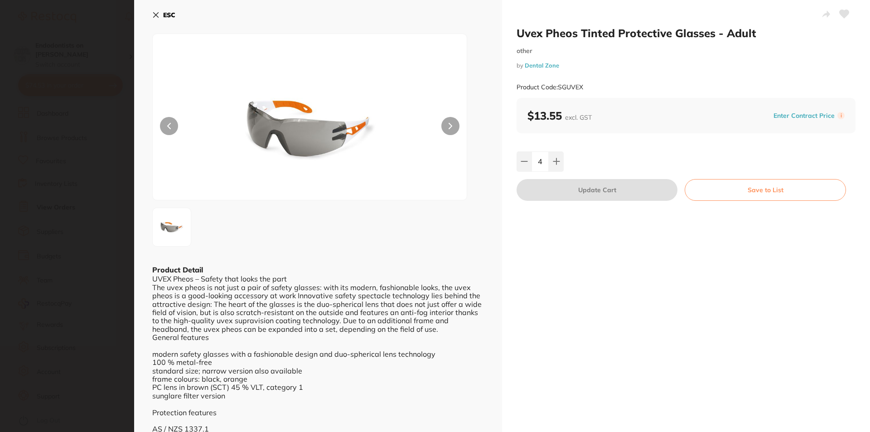
drag, startPoint x: 434, startPoint y: 215, endPoint x: 489, endPoint y: 162, distance: 76.2
click at [434, 216] on div at bounding box center [318, 226] width 332 height 39
drag, startPoint x: 599, startPoint y: 89, endPoint x: 558, endPoint y: 85, distance: 41.0
click at [558, 85] on div "Product Code: SGUVEX" at bounding box center [685, 87] width 339 height 22
copy small "SGUVEX"
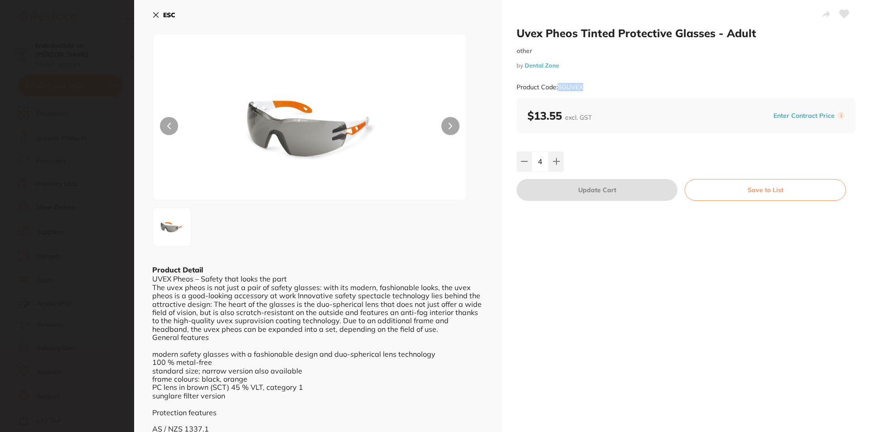
click at [89, 44] on section "Uvex Pheos Tinted Protective Glasses - Adult other by Dental Zone Product Code:…" at bounding box center [435, 216] width 870 height 432
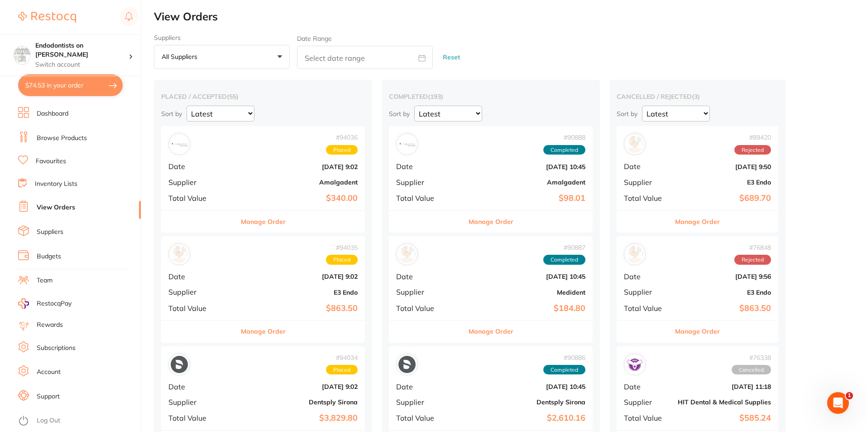
click at [76, 89] on button "$74.53 in your order" at bounding box center [70, 85] width 105 height 22
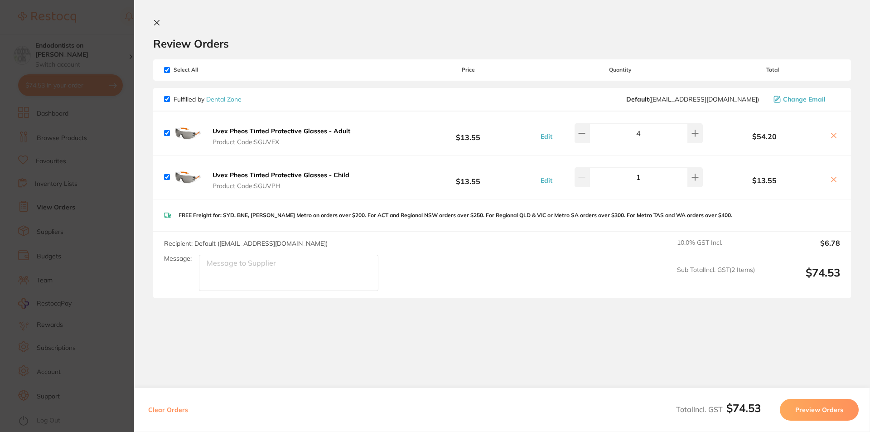
click at [830, 135] on icon at bounding box center [833, 135] width 7 height 7
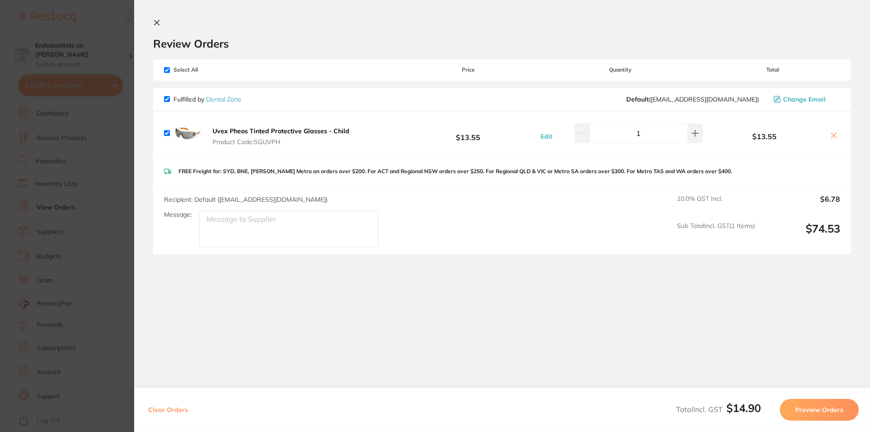
click at [832, 135] on icon at bounding box center [833, 135] width 7 height 7
checkbox input "false"
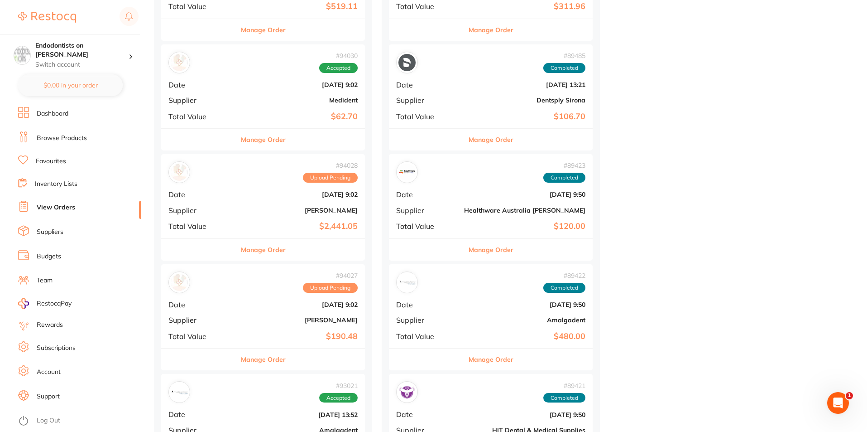
scroll to position [770, 0]
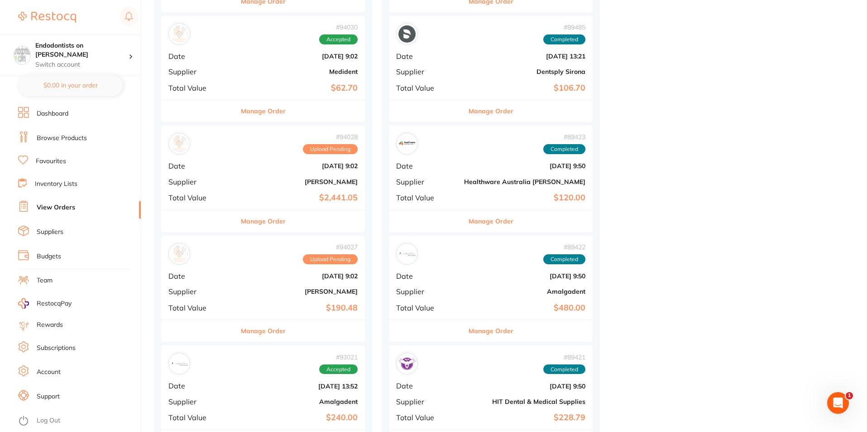
click at [280, 275] on b "Sept 18 2025, 9:02" at bounding box center [296, 275] width 121 height 7
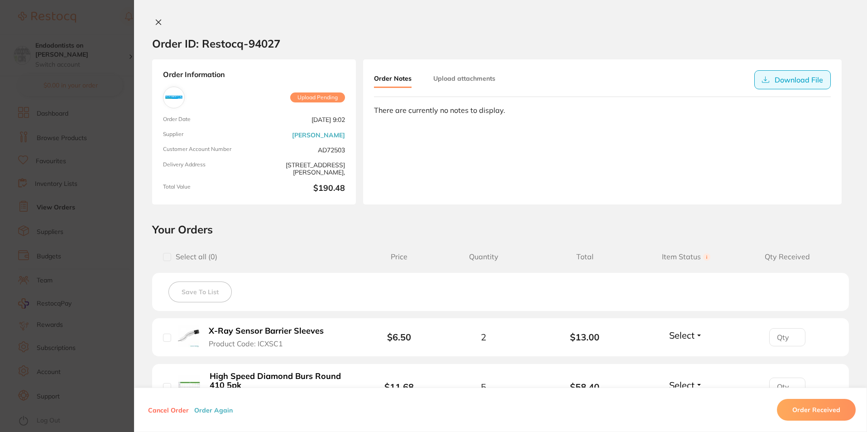
click at [784, 82] on button "Download File" at bounding box center [793, 79] width 77 height 19
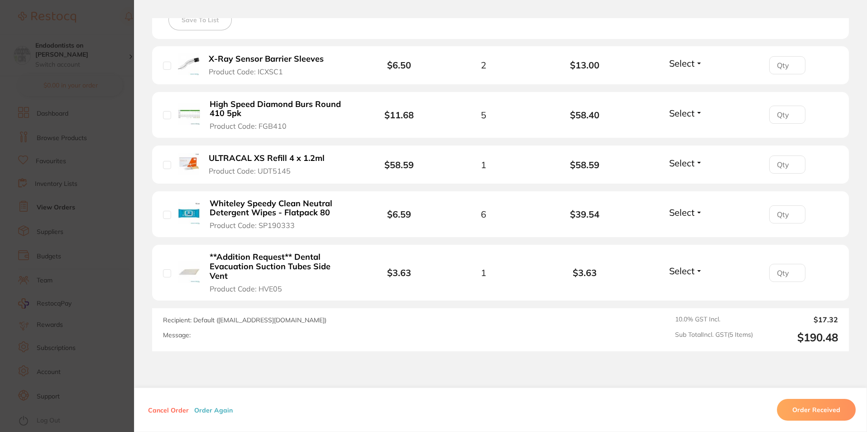
scroll to position [317, 0]
